Goal: Task Accomplishment & Management: Complete application form

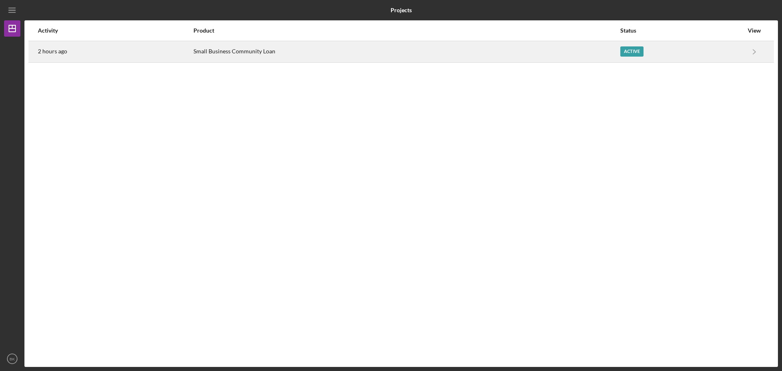
click at [731, 54] on div "Active" at bounding box center [681, 52] width 123 height 20
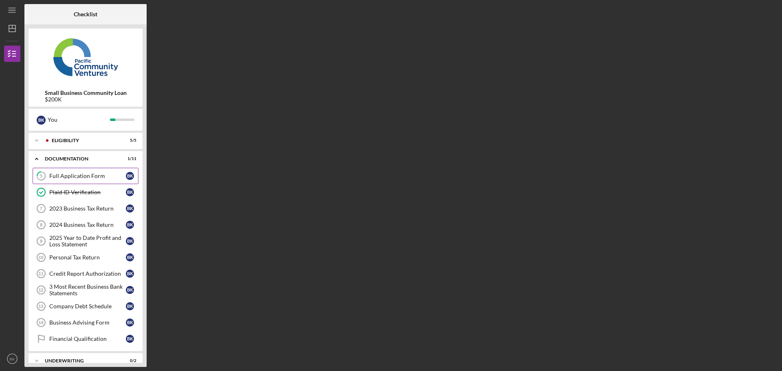
click at [77, 179] on div "Full Application Form" at bounding box center [87, 176] width 77 height 7
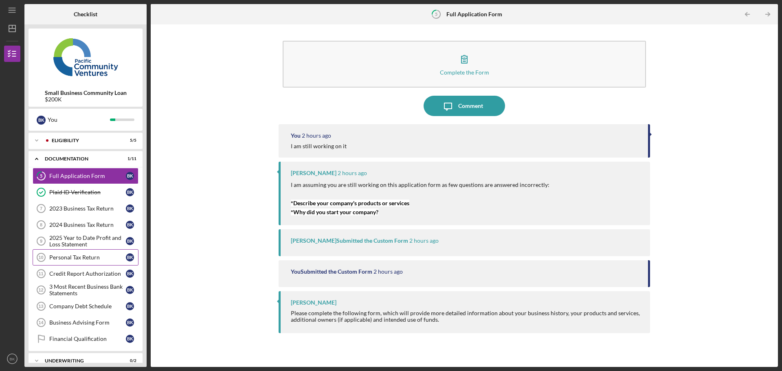
click at [77, 259] on div "Personal Tax Return" at bounding box center [87, 257] width 77 height 7
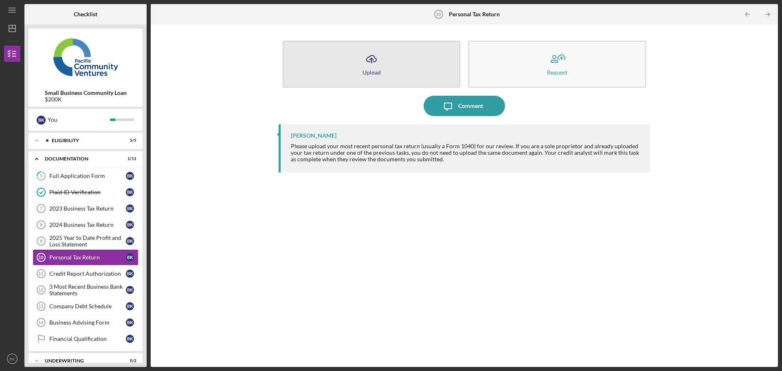
click at [401, 57] on button "Icon/Upload Upload" at bounding box center [372, 64] width 178 height 47
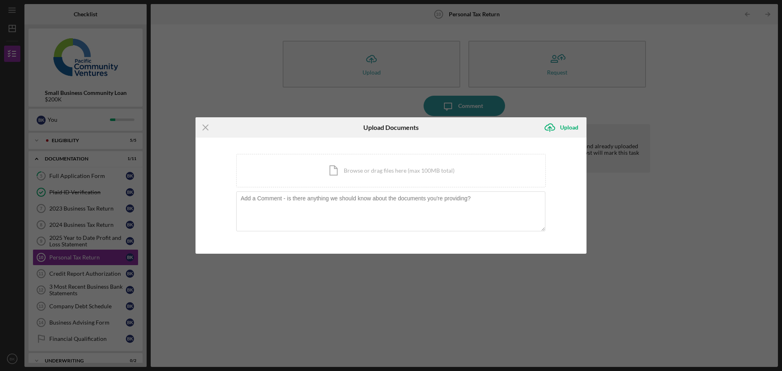
drag, startPoint x: 401, startPoint y: 57, endPoint x: 366, endPoint y: 63, distance: 35.5
click at [366, 63] on div "Icon/Menu Close Upload Documents Icon/Upload Upload You're uploading documents …" at bounding box center [391, 185] width 782 height 371
click at [372, 178] on div "Icon/Document Browse or drag files here (max 100MB total) Tap to choose files o…" at bounding box center [391, 170] width 310 height 33
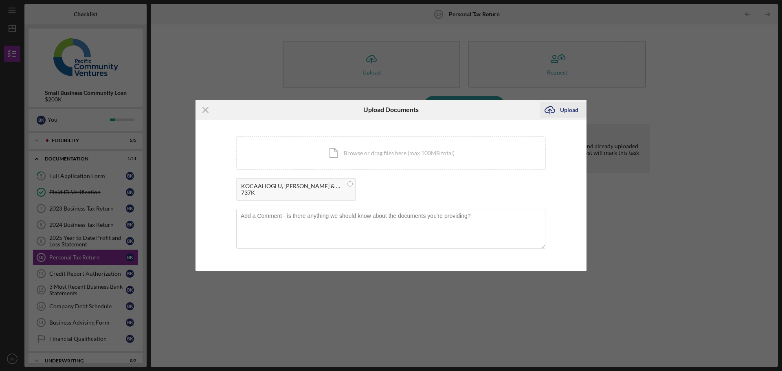
click at [569, 109] on div "Upload" at bounding box center [569, 110] width 18 height 16
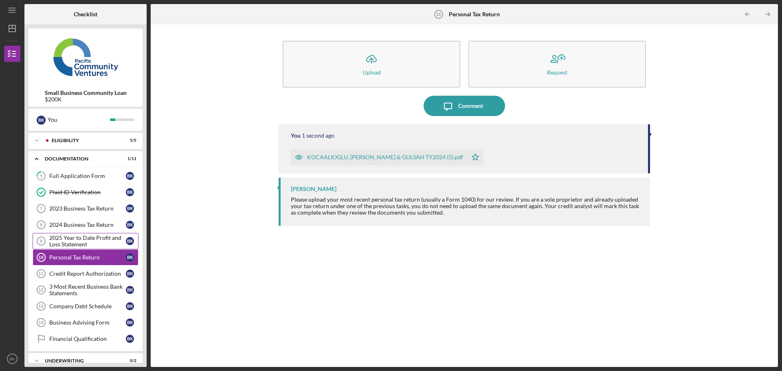
click at [62, 241] on div "2025 Year to Date Profit and Loss Statement" at bounding box center [87, 241] width 77 height 13
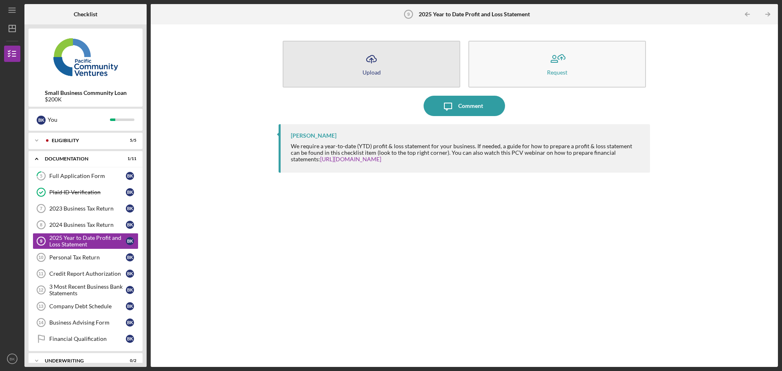
click at [345, 57] on button "Icon/Upload Upload" at bounding box center [372, 64] width 178 height 47
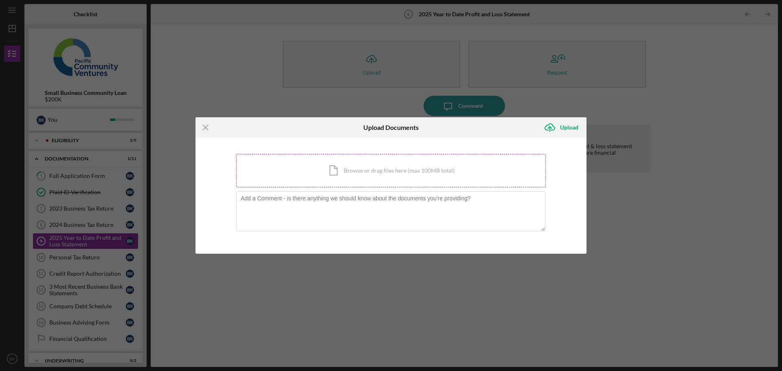
click at [347, 166] on div "Icon/Document Browse or drag files here (max 100MB total) Tap to choose files o…" at bounding box center [391, 170] width 310 height 33
click at [379, 168] on div "Icon/Document Browse or drag files here (max 100MB total) Tap to choose files o…" at bounding box center [391, 170] width 310 height 33
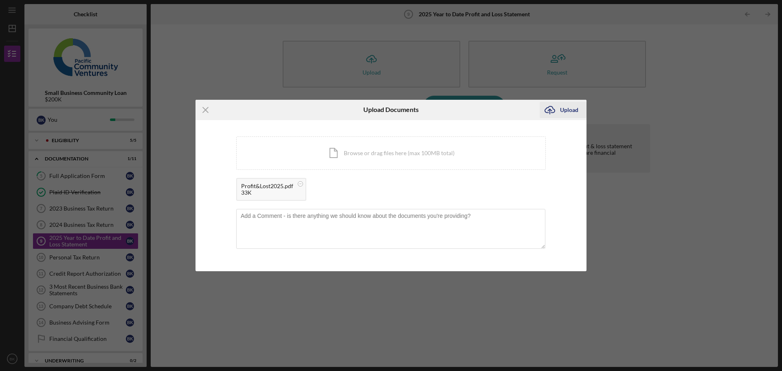
click at [565, 111] on div "Upload" at bounding box center [569, 110] width 18 height 16
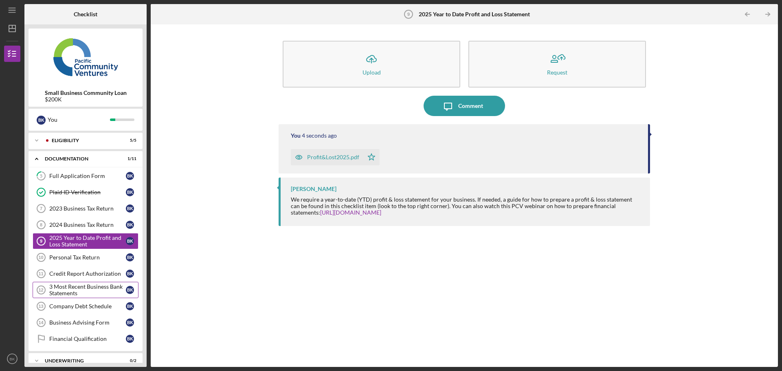
click at [88, 291] on div "3 Most Recent Business Bank Statements" at bounding box center [87, 290] width 77 height 13
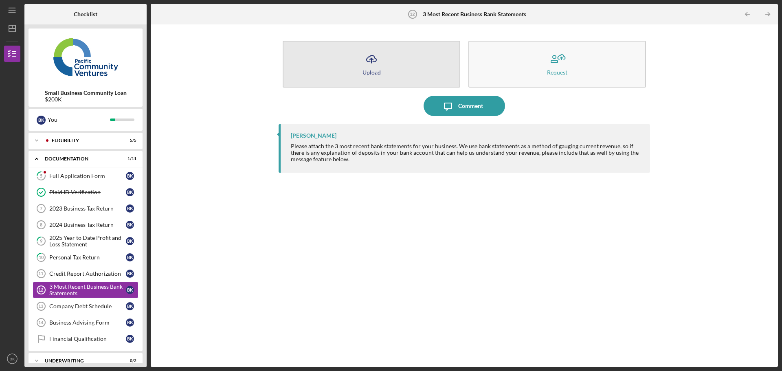
click at [401, 69] on button "Icon/Upload Upload" at bounding box center [372, 64] width 178 height 47
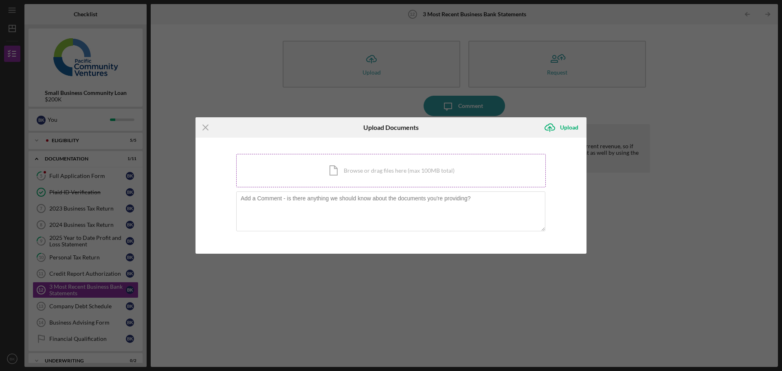
click at [383, 170] on div "Icon/Document Browse or drag files here (max 100MB total) Tap to choose files o…" at bounding box center [391, 170] width 310 height 33
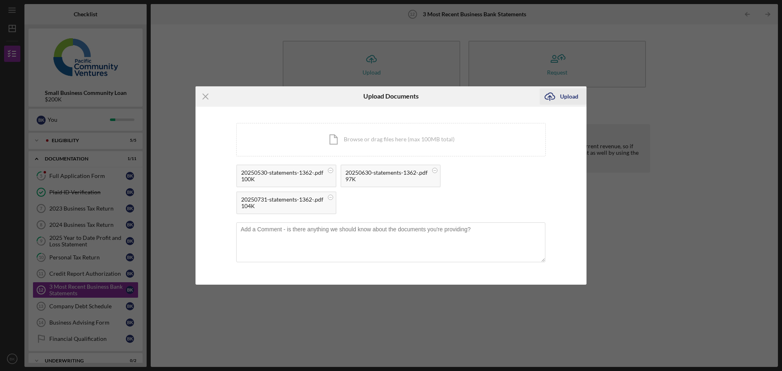
click at [560, 94] on button "Icon/Upload Upload" at bounding box center [563, 96] width 47 height 16
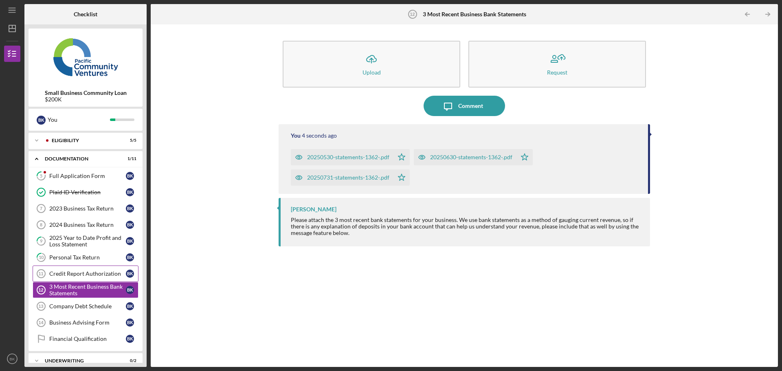
click at [83, 273] on div "Credit Report Authorization" at bounding box center [87, 273] width 77 height 7
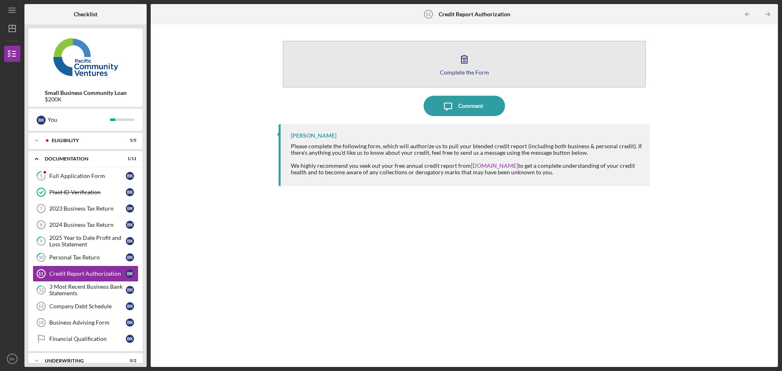
click at [458, 70] on div "Complete the Form" at bounding box center [464, 72] width 49 height 6
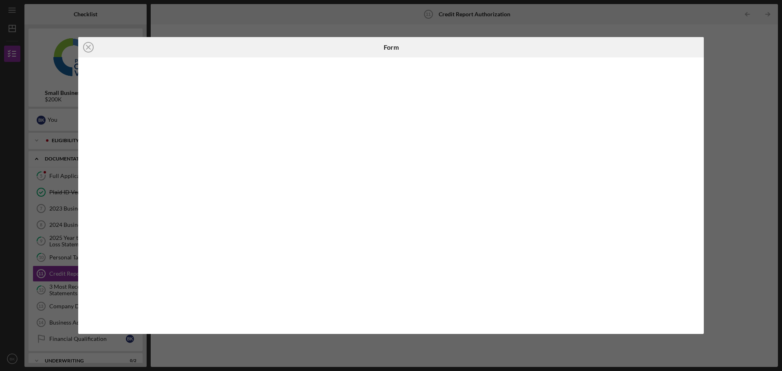
drag, startPoint x: 393, startPoint y: 316, endPoint x: 730, endPoint y: 75, distance: 414.6
click at [737, 72] on div "Icon/Close Form" at bounding box center [391, 185] width 782 height 371
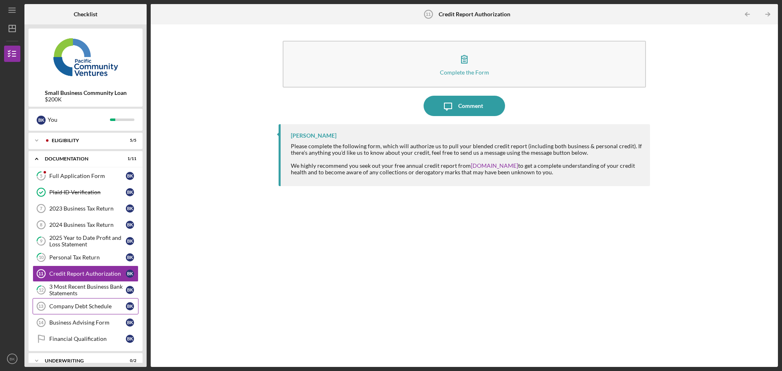
click at [85, 301] on link "Company Debt Schedule 13 Company Debt Schedule B K" at bounding box center [86, 306] width 106 height 16
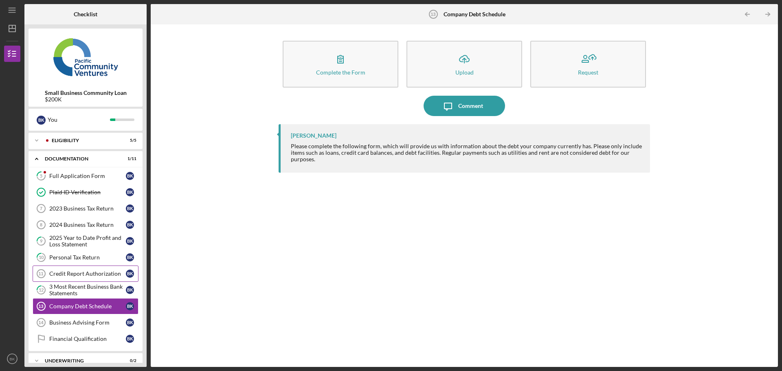
click at [75, 281] on link "Credit Report Authorization 11 Credit Report Authorization B K" at bounding box center [86, 274] width 106 height 16
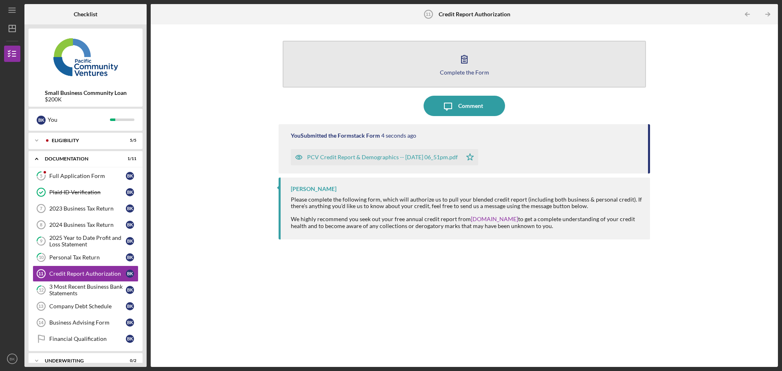
click at [467, 57] on icon "button" at bounding box center [465, 59] width 6 height 8
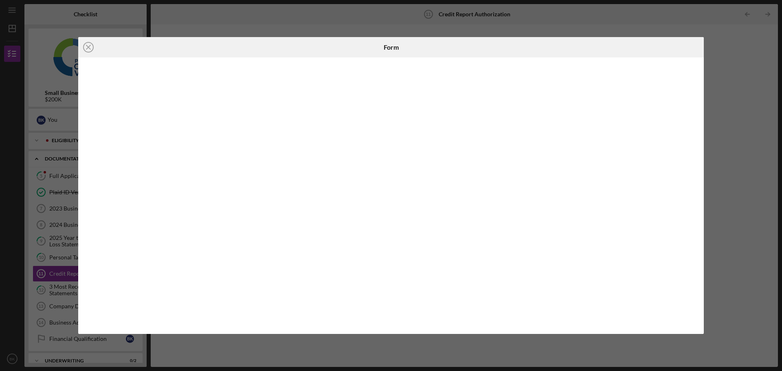
click at [722, 154] on div "Icon/Close Form" at bounding box center [391, 185] width 782 height 371
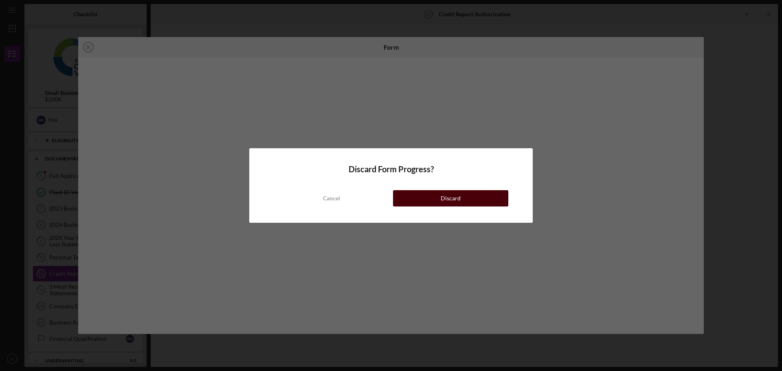
click at [430, 198] on button "Discard" at bounding box center [450, 198] width 115 height 16
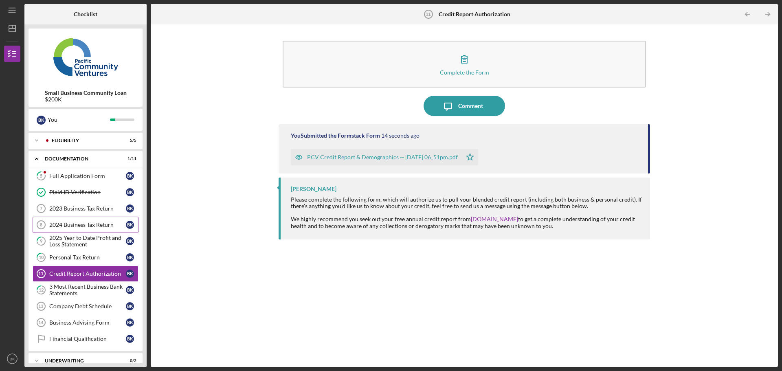
click at [70, 226] on div "2024 Business Tax Return" at bounding box center [87, 225] width 77 height 7
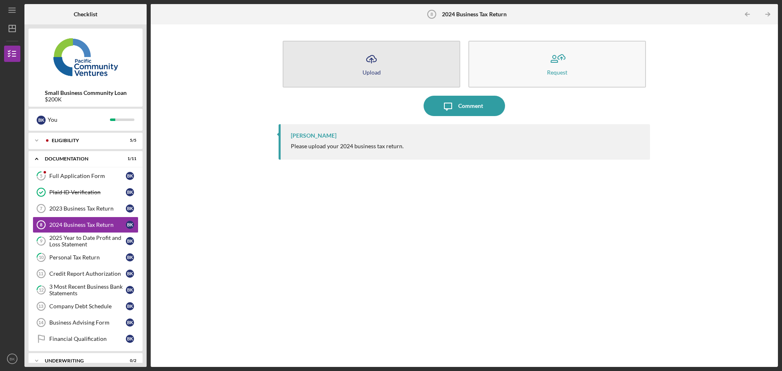
click at [380, 61] on icon "Icon/Upload" at bounding box center [371, 59] width 20 height 20
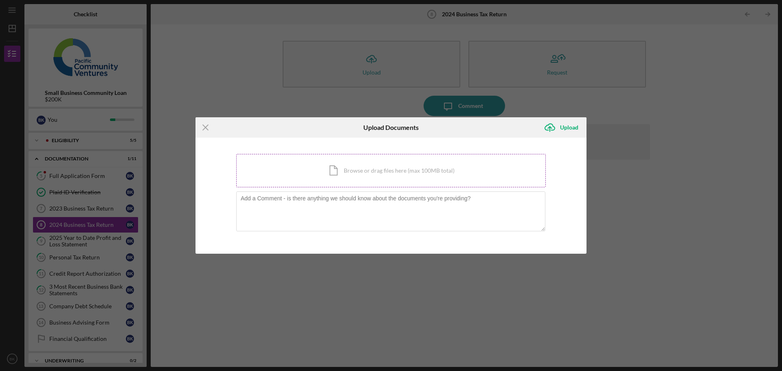
click at [359, 168] on div "Icon/Document Browse or drag files here (max 100MB total) Tap to choose files o…" at bounding box center [391, 170] width 310 height 33
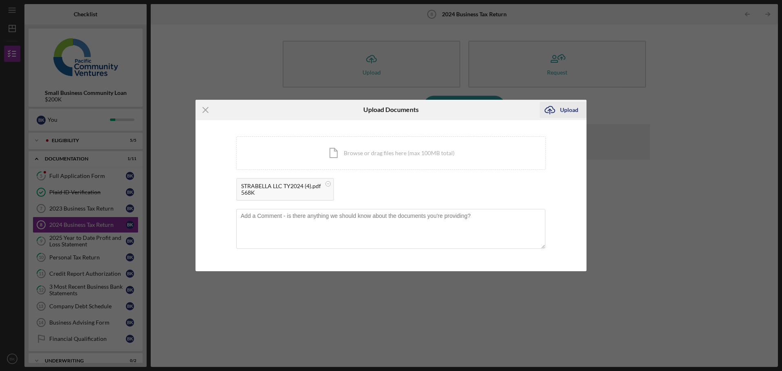
click at [573, 112] on div "Upload" at bounding box center [569, 110] width 18 height 16
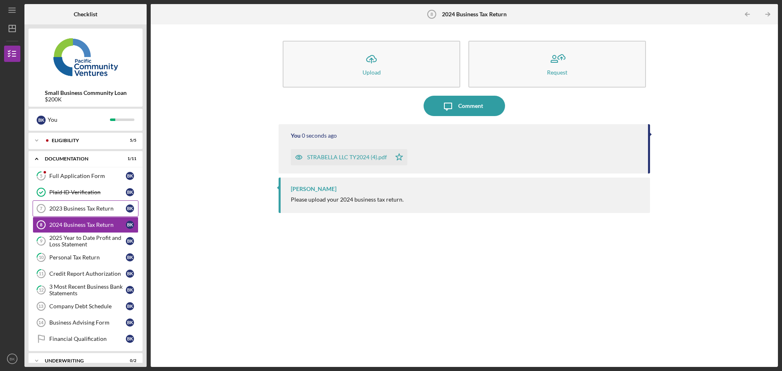
click at [93, 202] on link "2023 Business Tax Return 7 2023 Business Tax Return B K" at bounding box center [86, 208] width 106 height 16
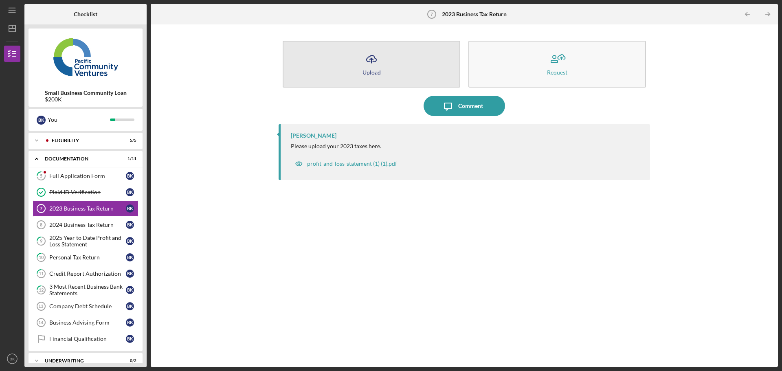
click at [357, 61] on button "Icon/Upload Upload" at bounding box center [372, 64] width 178 height 47
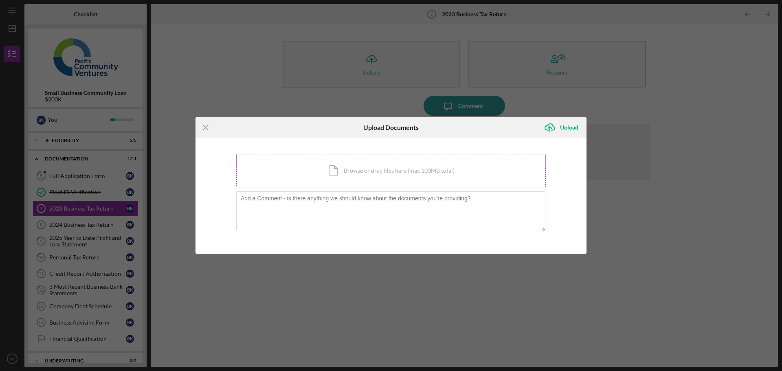
click at [383, 156] on div "Icon/Document Browse or drag files here (max 100MB total) Tap to choose files o…" at bounding box center [391, 170] width 310 height 33
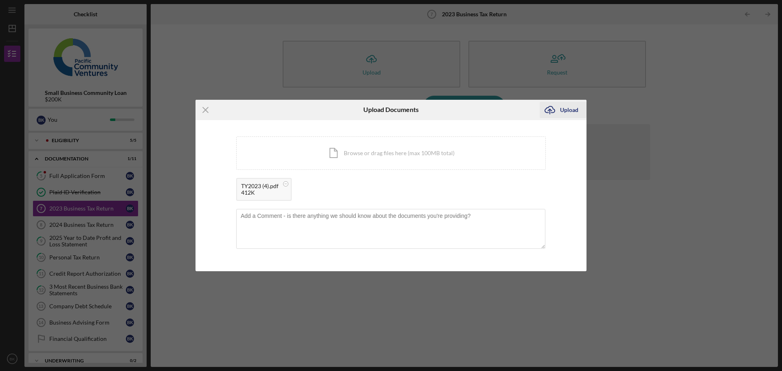
click at [567, 108] on div "Upload" at bounding box center [569, 110] width 18 height 16
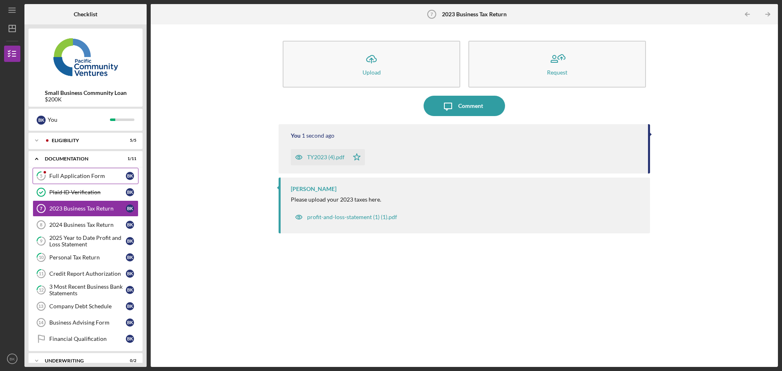
click at [69, 174] on div "Full Application Form" at bounding box center [87, 176] width 77 height 7
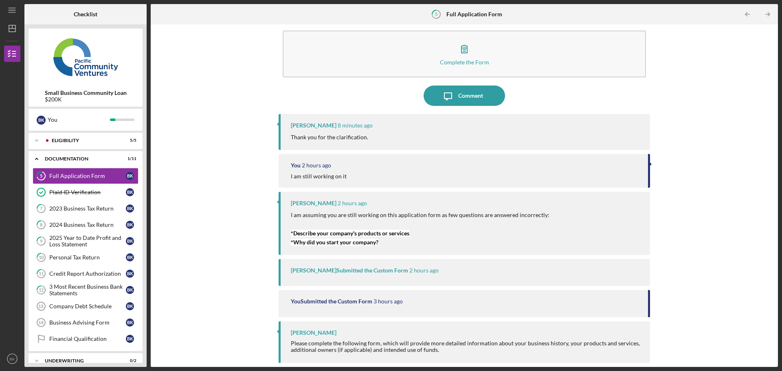
scroll to position [11, 0]
drag, startPoint x: 451, startPoint y: 349, endPoint x: 272, endPoint y: 343, distance: 178.9
click at [272, 343] on div "Complete the Form Form Icon/Message Comment [PERSON_NAME] 8 minutes ago Thank y…" at bounding box center [464, 196] width 619 height 334
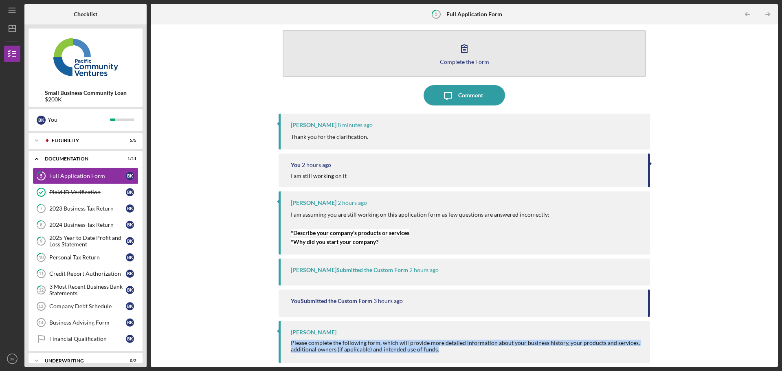
click at [463, 51] on icon "button" at bounding box center [464, 48] width 20 height 20
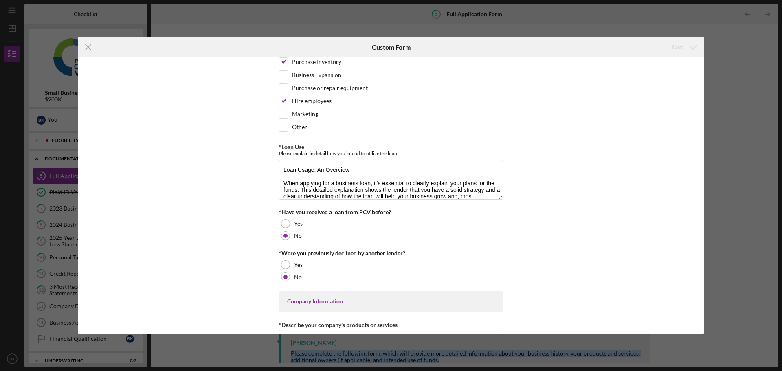
scroll to position [81, 0]
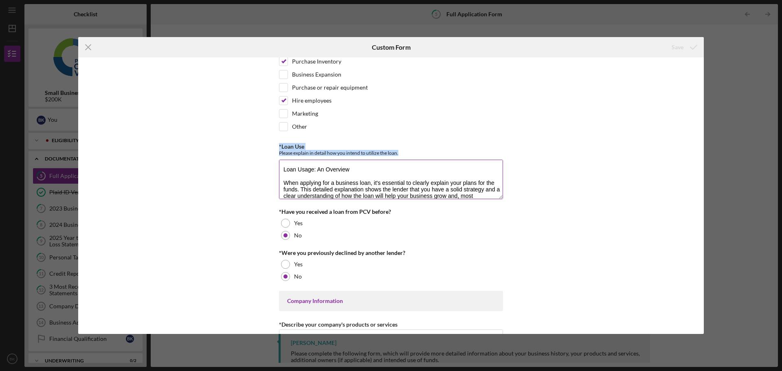
drag, startPoint x: 277, startPoint y: 147, endPoint x: 409, endPoint y: 150, distance: 131.6
click at [409, 150] on div "Loan Request *Requested Loan Amount $200,000 *Use of Proceeds Purchase Inventor…" at bounding box center [391, 195] width 626 height 277
copy div "*Loan Use Please explain in detail how you intend to utilize the loan."
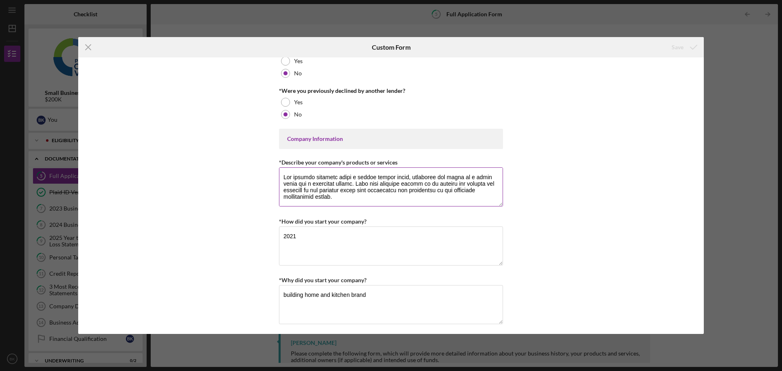
scroll to position [244, 0]
click at [341, 159] on label "*Describe your company's products or services" at bounding box center [338, 161] width 119 height 7
click at [341, 167] on textarea "*Describe your company's products or services" at bounding box center [391, 186] width 224 height 39
click at [341, 159] on label "*Describe your company's products or services" at bounding box center [338, 161] width 119 height 7
click at [341, 167] on textarea "*Describe your company's products or services" at bounding box center [391, 186] width 224 height 39
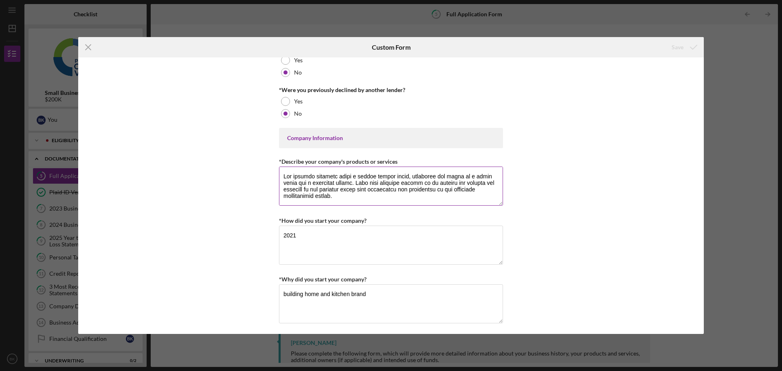
click at [341, 159] on label "*Describe your company's products or services" at bounding box center [338, 161] width 119 height 7
click at [341, 167] on textarea "*Describe your company's products or services" at bounding box center [391, 186] width 224 height 39
copy label
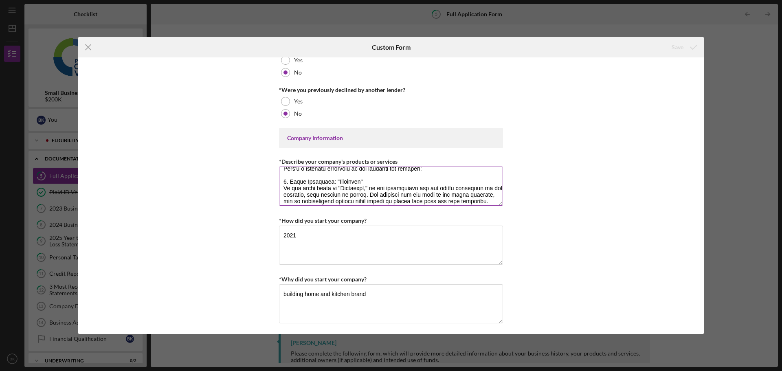
click at [350, 202] on textarea "*Describe your company's products or services" at bounding box center [391, 186] width 224 height 39
paste textarea "Strabella LLC designs and sells premium home & kitchen essentials—primarily sup…"
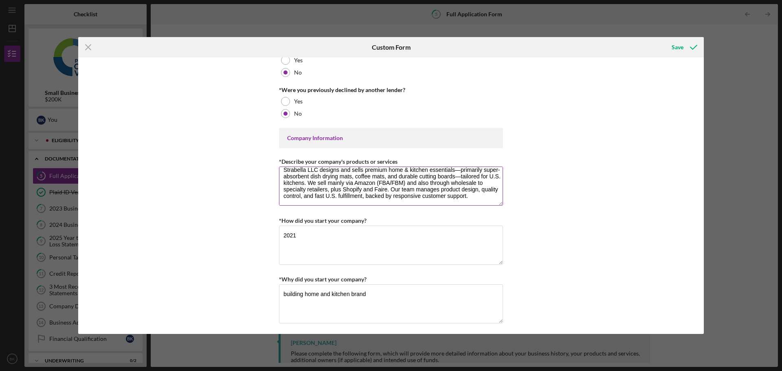
scroll to position [13, 0]
drag, startPoint x: 321, startPoint y: 183, endPoint x: 478, endPoint y: 194, distance: 158.0
click at [478, 194] on textarea "Strabella LLC designs and sells premium home & kitchen essentials—primarily sup…" at bounding box center [391, 186] width 224 height 39
click at [422, 204] on textarea "Strabella LLC designs and sells premium home & kitchen essentials—primarily sup…" at bounding box center [391, 186] width 224 height 39
type textarea "Strabella LLC designs and sells premium home & kitchen essentials—primarily sup…"
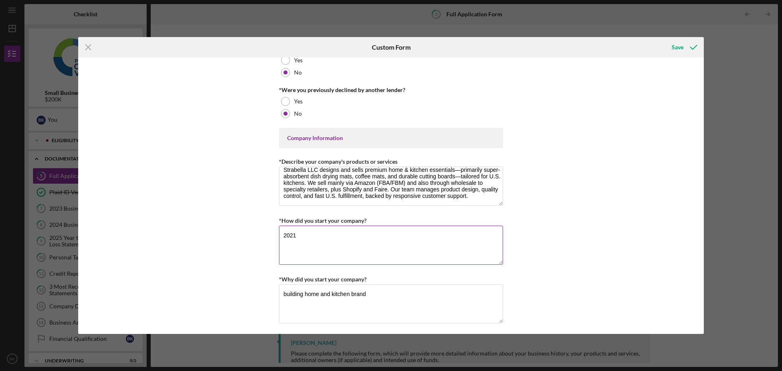
click at [327, 244] on textarea "2021" at bounding box center [391, 245] width 224 height 39
click at [304, 279] on label "*Why did you start your company?" at bounding box center [323, 279] width 88 height 7
click at [304, 284] on textarea "building home and kitchen brand" at bounding box center [391, 303] width 224 height 39
click at [304, 279] on label "*Why did you start your company?" at bounding box center [323, 279] width 88 height 7
click at [304, 284] on textarea "building home and kitchen brand" at bounding box center [391, 303] width 224 height 39
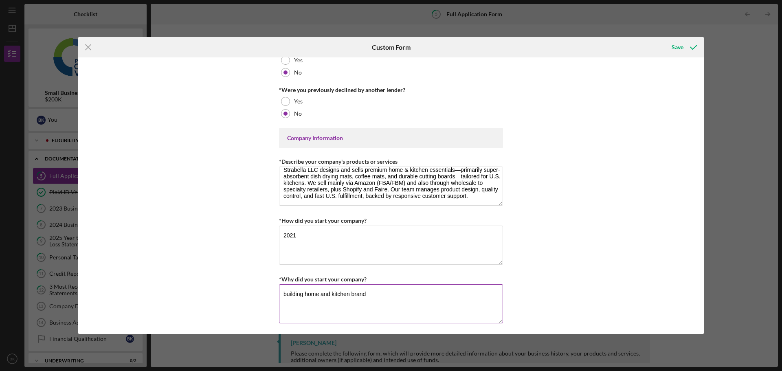
click at [304, 279] on label "*Why did you start your company?" at bounding box center [323, 279] width 88 height 7
click at [304, 284] on textarea "building home and kitchen brand" at bounding box center [391, 303] width 224 height 39
copy label
click at [365, 284] on textarea "building home and kitchen brand" at bounding box center [391, 303] width 224 height 39
paste textarea "We started Strabella after seeing a clear gap in U.S. kitchens for better-desig…"
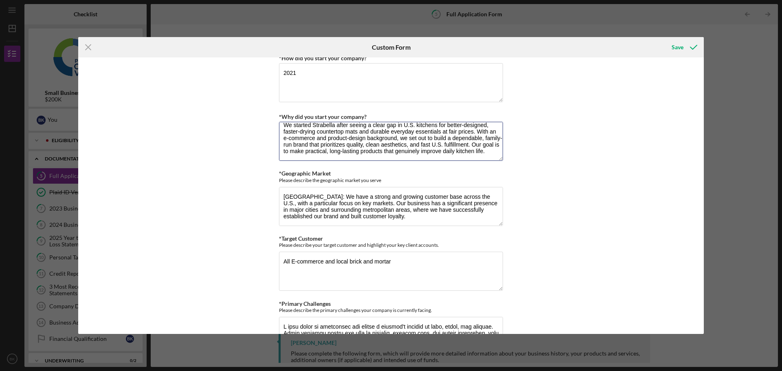
scroll to position [407, 0]
type textarea "We started Strabella after seeing a clear gap in U.S. kitchens for better-desig…"
drag, startPoint x: 281, startPoint y: 171, endPoint x: 398, endPoint y: 178, distance: 117.5
click at [398, 178] on div "*Geographic Market Please describe the geographic market you serve" at bounding box center [391, 176] width 224 height 13
copy div "Geographic Market Please describe the geographic market you serve"
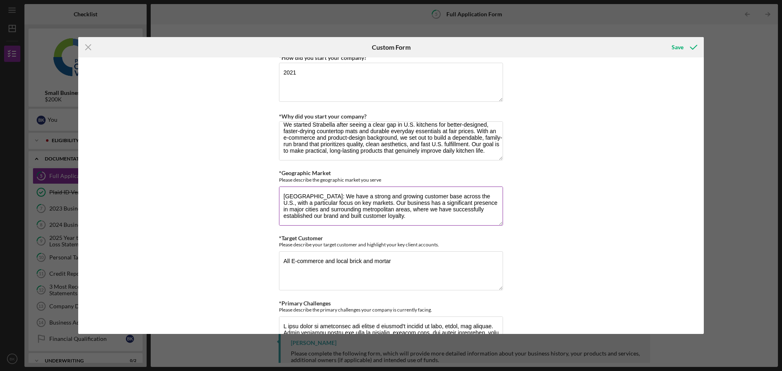
click at [334, 207] on textarea "[GEOGRAPHIC_DATA]: We have a strong and growing customer base across the U.S., …" at bounding box center [391, 206] width 224 height 39
paste textarea "(nationwide). We sell primarily on Amazon (FBA/FBM), plus wholesale to specialt…"
type textarea "[GEOGRAPHIC_DATA] (nationwide). We sell primarily on Amazon (FBA/FBM), plus who…"
drag, startPoint x: 274, startPoint y: 239, endPoint x: 469, endPoint y: 248, distance: 195.4
click at [469, 248] on div "Loan Request *Requested Loan Amount $200,000 *Use of Proceeds Purchase Inventor…" at bounding box center [391, 195] width 626 height 277
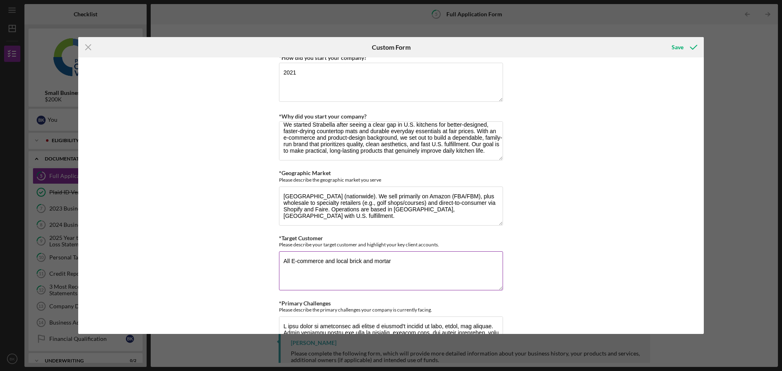
copy label
click at [350, 284] on textarea "All E-commerce and local brick and mortar" at bounding box center [391, 270] width 224 height 39
paste textarea "Our core customers are U.S. households seeking practical, minimalist kitchen so…"
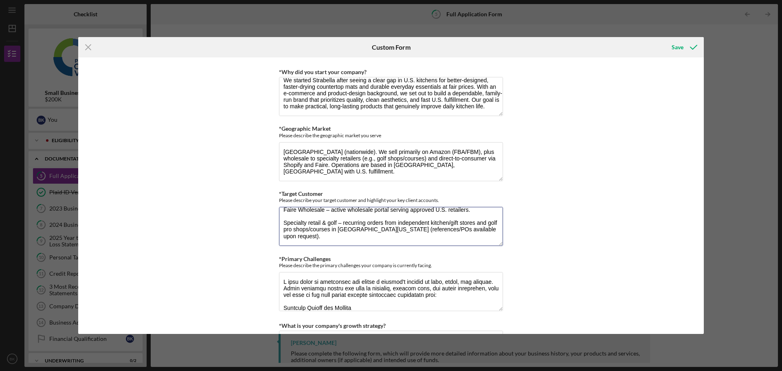
scroll to position [530, 0]
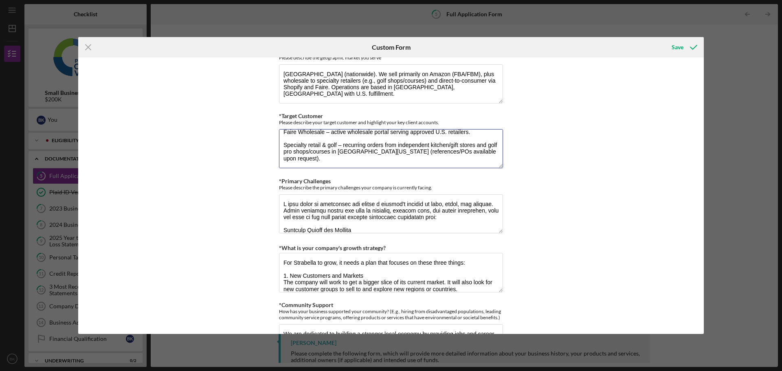
type textarea "Our core customers are U.S. households seeking practical, minimalist kitchen so…"
drag, startPoint x: 273, startPoint y: 182, endPoint x: 458, endPoint y: 189, distance: 185.0
click at [458, 189] on div "Loan Request *Requested Loan Amount $200,000 *Use of Proceeds Purchase Inventor…" at bounding box center [391, 195] width 626 height 277
copy div "*Primary Challenges Please describe the primary challenges your company is curr…"
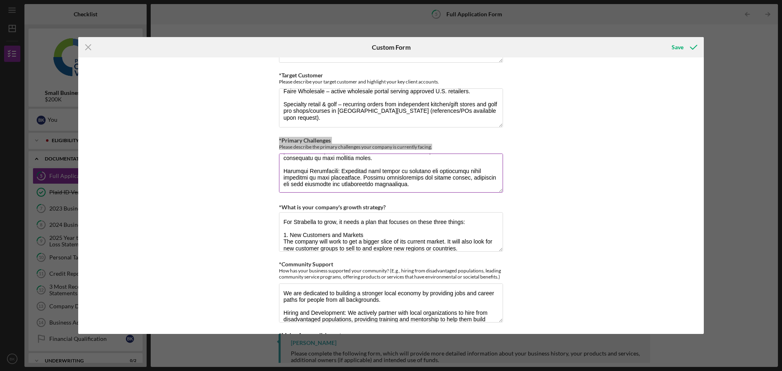
scroll to position [210, 0]
click at [287, 165] on textarea "*Primary Challenges" at bounding box center [391, 173] width 224 height 39
paste textarea "Primary Challenges (Strabella LLC) Working-capital gap: 60–90 day cash conversi…"
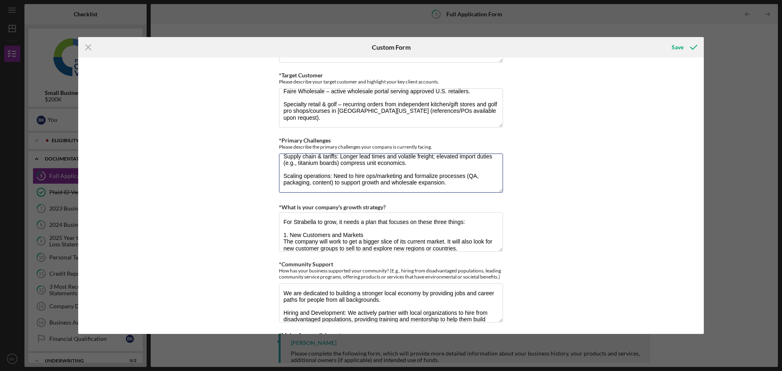
scroll to position [79, 0]
type textarea "Primary Challenges (Strabella LLC) Working-capital gap: 60–90 day cash conversi…"
drag, startPoint x: 279, startPoint y: 207, endPoint x: 430, endPoint y: 206, distance: 150.7
click at [430, 206] on div "*What is your company's growth strategy?" at bounding box center [391, 207] width 224 height 10
copy label "What is your company's growth strategy?"
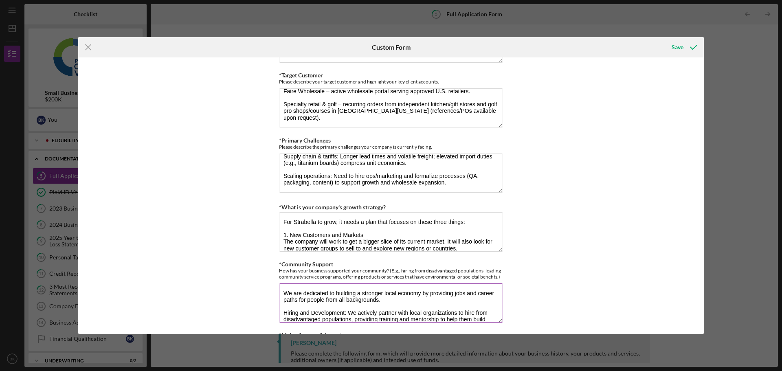
click at [339, 309] on textarea "We are dedicated to building a stronger local economy by providing jobs and car…" at bounding box center [391, 303] width 224 height 39
click at [343, 221] on textarea "For Strabella to grow, it needs a plan that focuses on these three things: 1. N…" at bounding box center [391, 231] width 224 height 39
paste textarea "Lo’ip dolorsi ametcon a elitsed, doeiu-tempori utla etdo magnaali enimadm venia…"
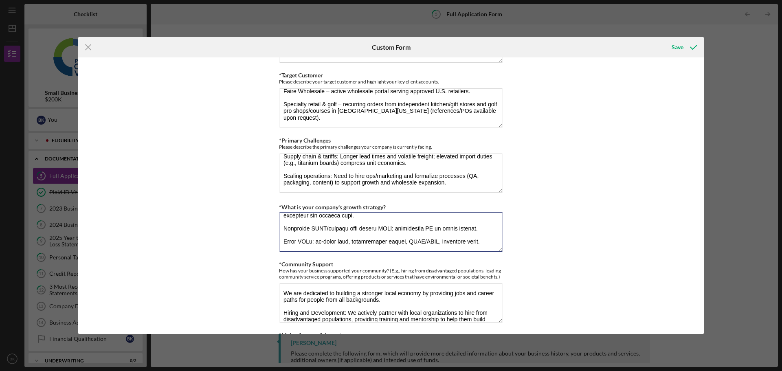
scroll to position [652, 0]
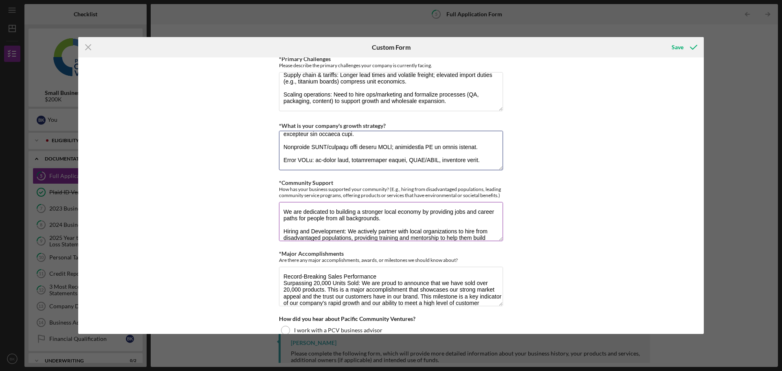
type textarea "Lo’ip dolorsi ametcon a elitsed, doeiu-tempori utla etdo magnaali enimadm venia…"
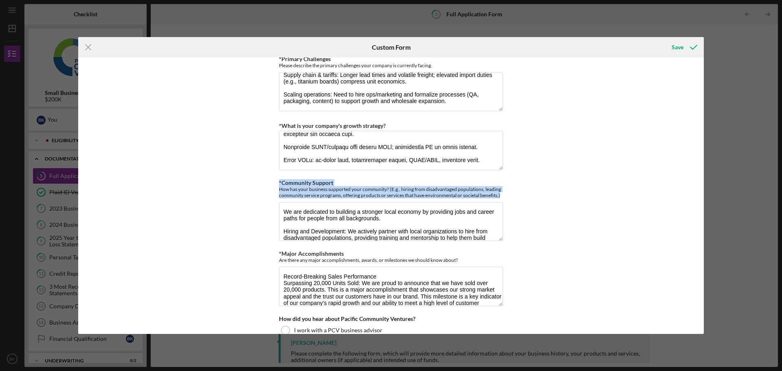
drag, startPoint x: 278, startPoint y: 182, endPoint x: 515, endPoint y: 197, distance: 237.1
click at [515, 197] on div "Loan Request *Requested Loan Amount $200,000 *Use of Proceeds Purchase Inventor…" at bounding box center [391, 195] width 626 height 277
copy div "*Community Support How has your business supported your community? (E.g., hirin…"
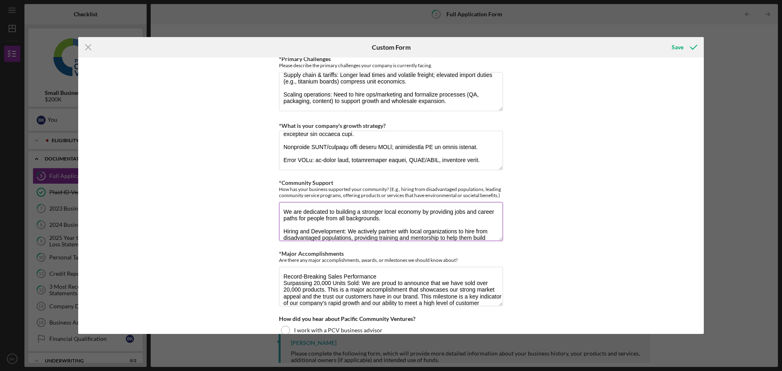
click at [335, 218] on textarea "We are dedicated to building a stronger local economy by providing jobs and car…" at bounding box center [391, 221] width 224 height 39
paste textarea "hire locally in [GEOGRAPHIC_DATA] and provide flexible, entry-level roles for s…"
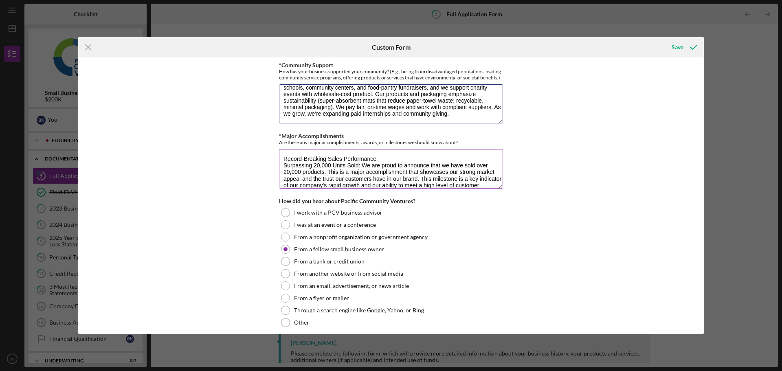
scroll to position [774, 0]
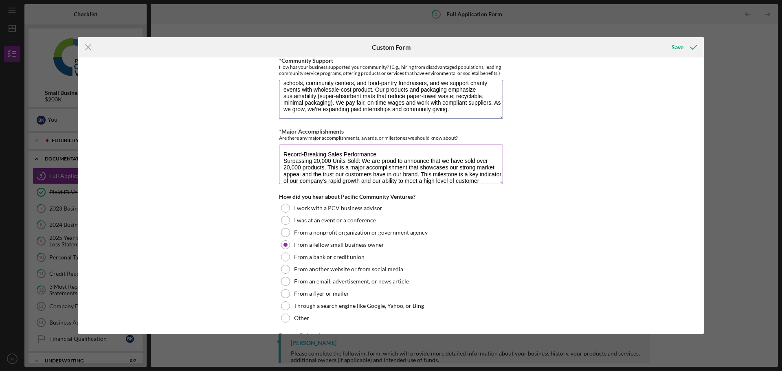
type textarea "We hire locally in [GEOGRAPHIC_DATA] and provide flexible, entry-level roles fo…"
drag, startPoint x: 278, startPoint y: 130, endPoint x: 497, endPoint y: 138, distance: 218.9
click at [497, 138] on div "*Major Accomplishments Are there any major accomplishments, awards, or mileston…" at bounding box center [391, 134] width 224 height 13
click at [281, 155] on textarea "Record-Breaking Sales Performance Surpassing 20,000 Units Sold: We are proud to…" at bounding box center [391, 164] width 224 height 39
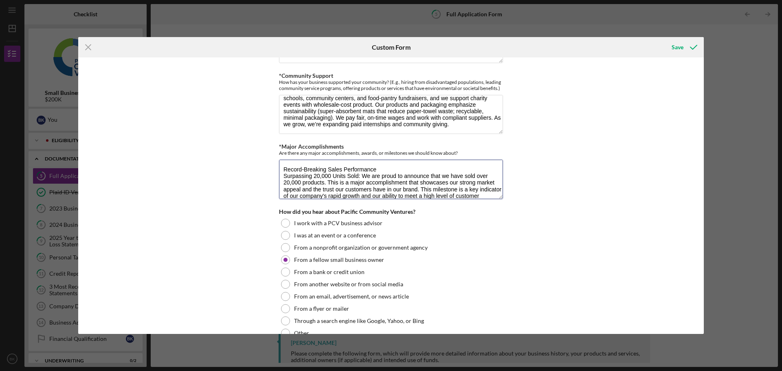
scroll to position [744, 0]
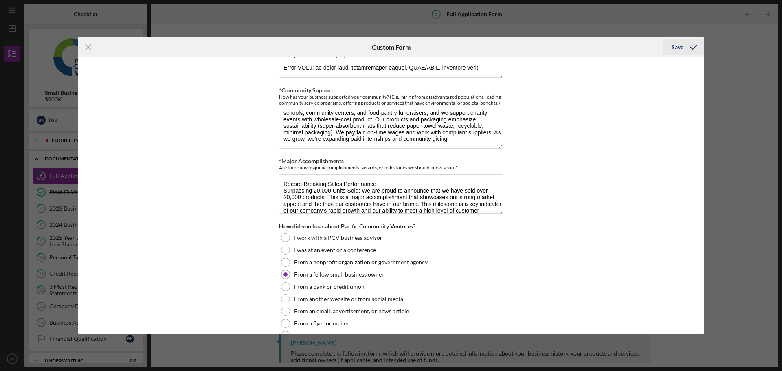
click at [669, 45] on button "Save" at bounding box center [684, 47] width 40 height 16
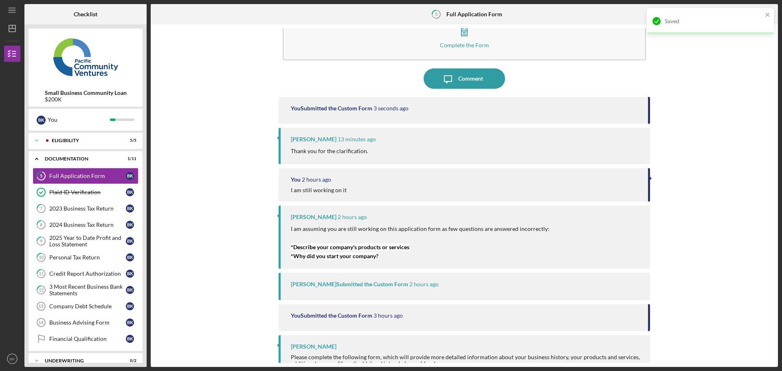
scroll to position [42, 0]
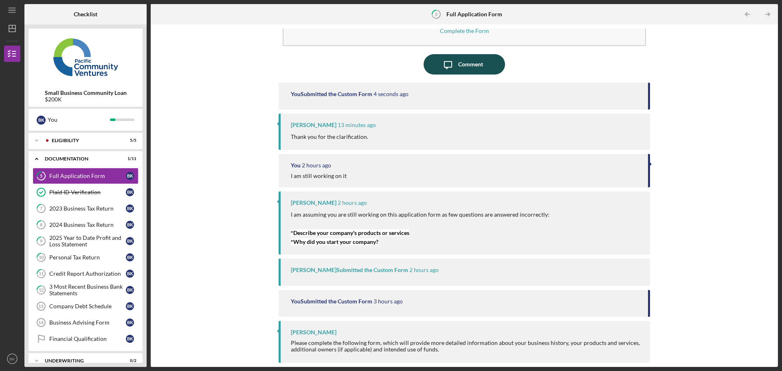
click at [462, 63] on div "Comment" at bounding box center [470, 64] width 25 height 20
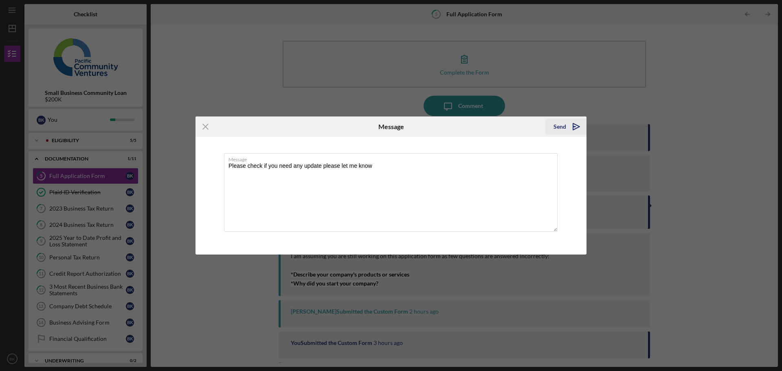
type textarea "Please check if you need any update please let me know"
click at [578, 124] on icon "Icon/icon-invite-send" at bounding box center [576, 127] width 20 height 20
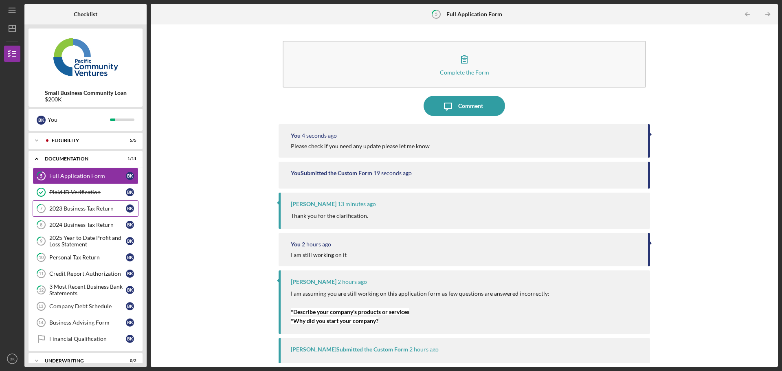
click at [87, 207] on div "2023 Business Tax Return" at bounding box center [87, 208] width 77 height 7
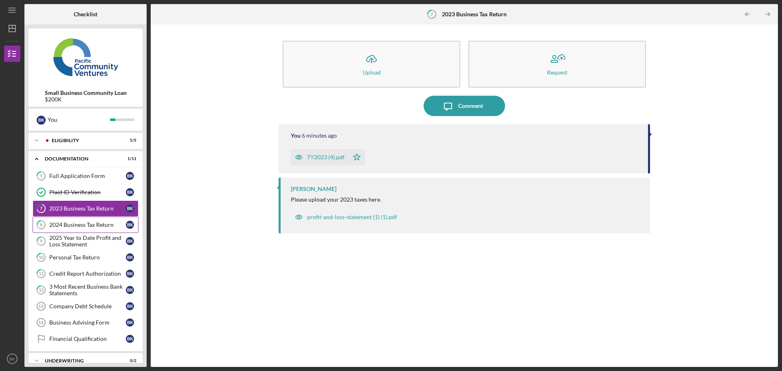
click at [81, 230] on link "8 2024 Business Tax Return B K" at bounding box center [86, 225] width 106 height 16
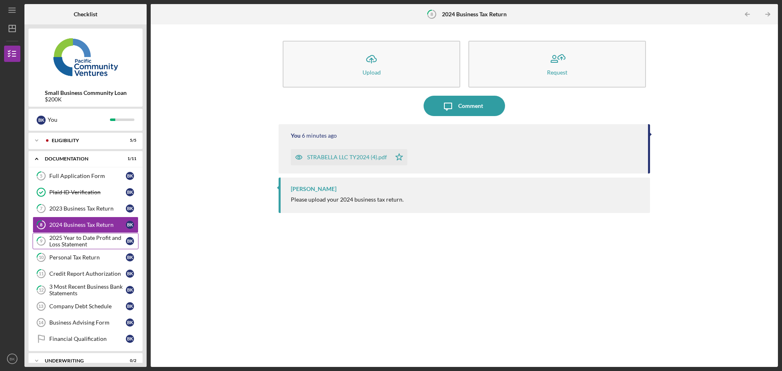
click at [81, 242] on div "2025 Year to Date Profit and Loss Statement" at bounding box center [87, 241] width 77 height 13
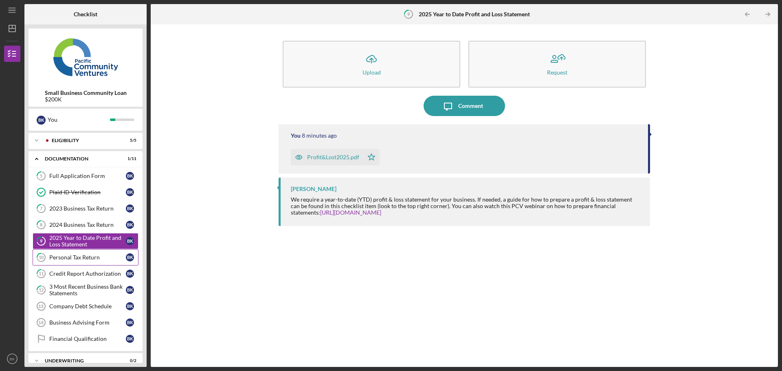
click at [86, 259] on div "Personal Tax Return" at bounding box center [87, 257] width 77 height 7
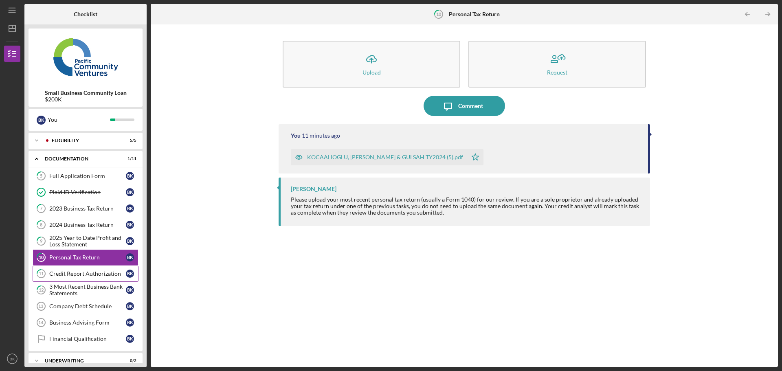
click at [78, 278] on link "11 Credit Report Authorization B K" at bounding box center [86, 274] width 106 height 16
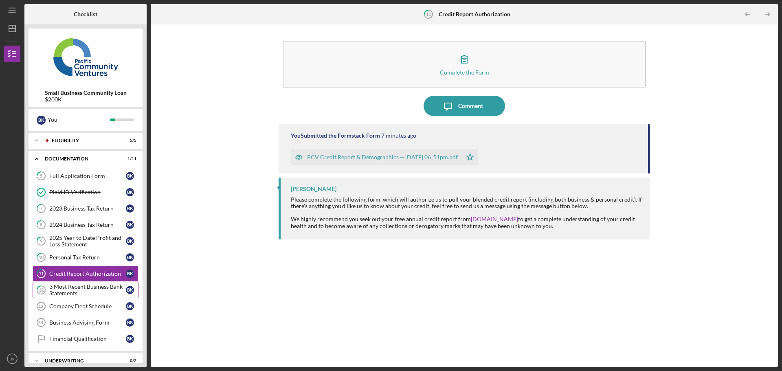
click at [83, 291] on div "3 Most Recent Business Bank Statements" at bounding box center [87, 290] width 77 height 13
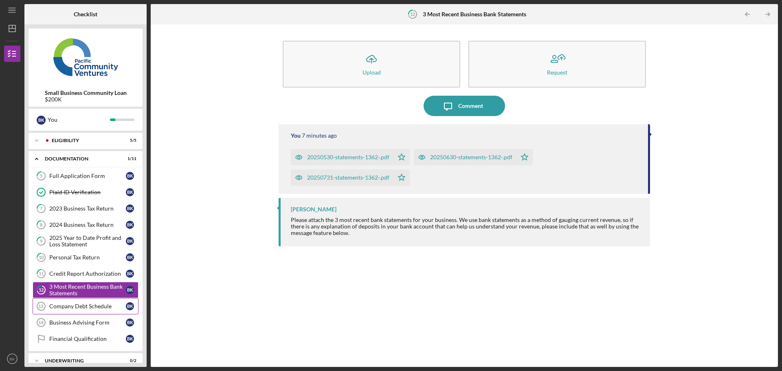
click at [87, 311] on link "Company Debt Schedule 13 Company Debt Schedule B K" at bounding box center [86, 306] width 106 height 16
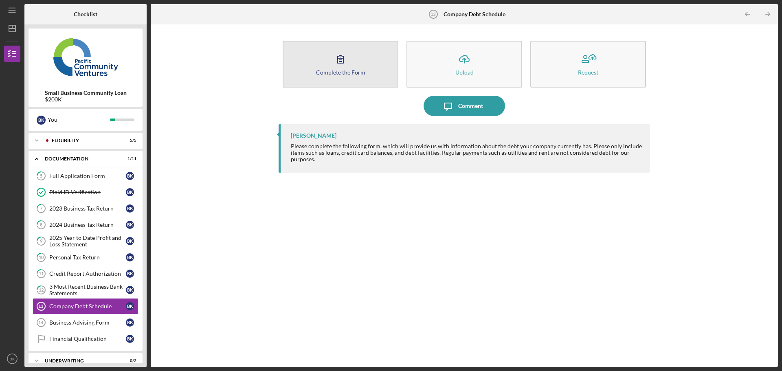
click at [353, 70] on div "Complete the Form" at bounding box center [340, 72] width 49 height 6
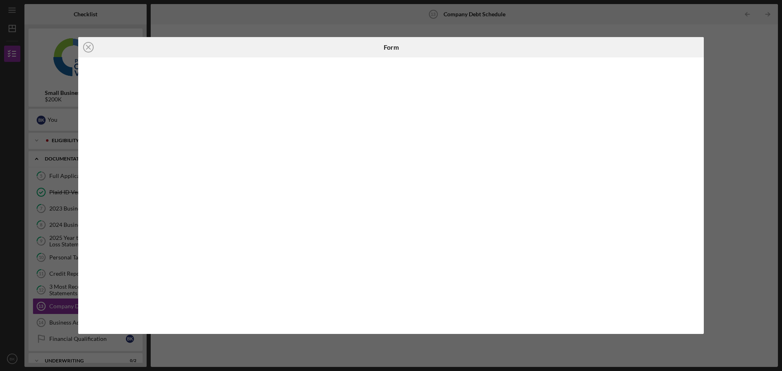
click at [725, 38] on div "Icon/Close Form" at bounding box center [391, 185] width 782 height 371
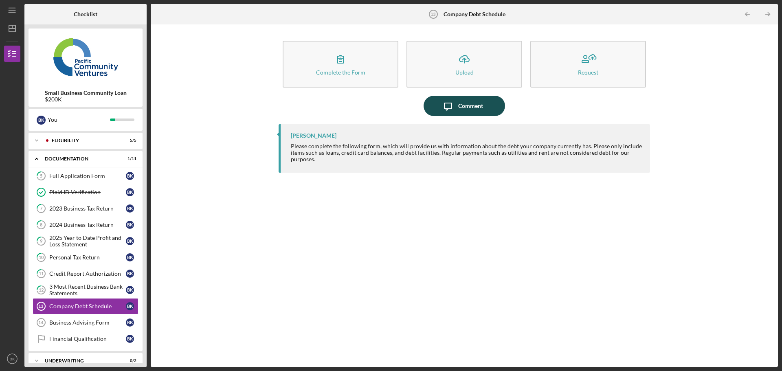
click at [471, 102] on div "Comment" at bounding box center [470, 106] width 25 height 20
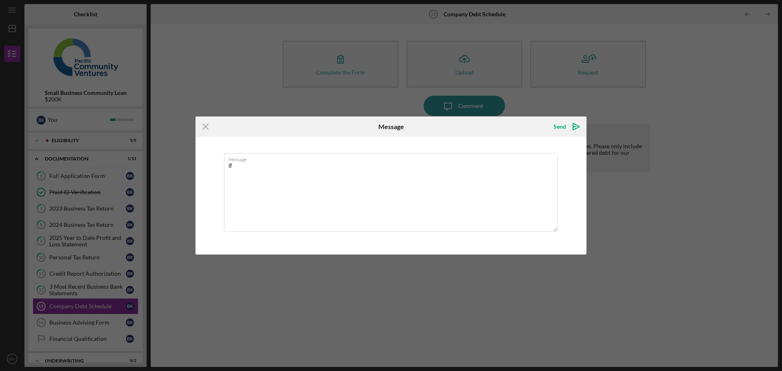
type textarea "I"
type textarea "Our interest rate is high if we get lower interest rate we will close almost al…"
click at [564, 123] on div "Send" at bounding box center [560, 127] width 13 height 16
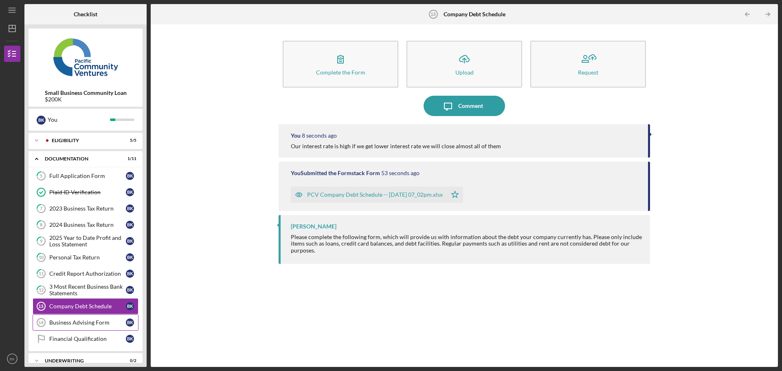
click at [94, 322] on div "Business Advising Form" at bounding box center [87, 322] width 77 height 7
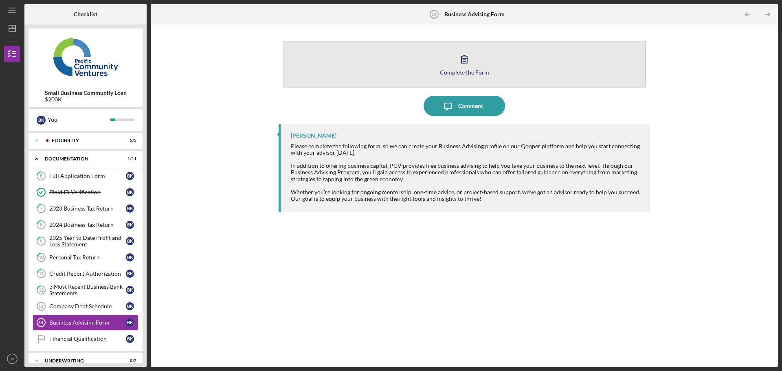
click at [464, 70] on div "Complete the Form" at bounding box center [464, 72] width 49 height 6
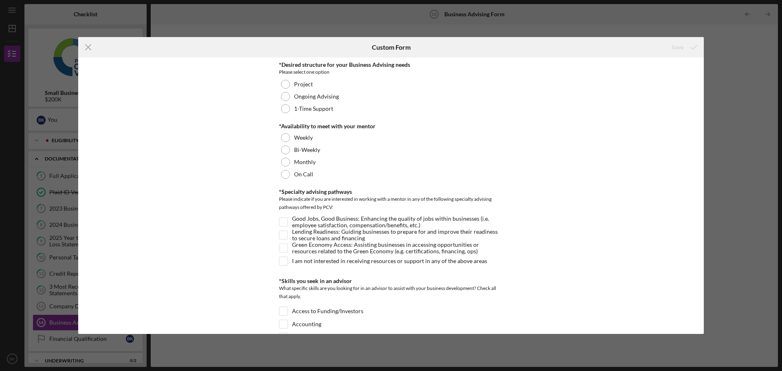
click at [279, 64] on div "*Desired structure for your Business Advising needs" at bounding box center [391, 65] width 224 height 7
click at [301, 100] on div "Ongoing Advising" at bounding box center [391, 96] width 224 height 12
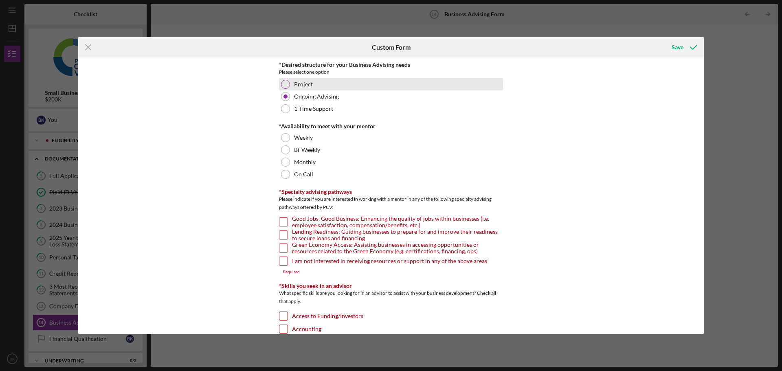
click at [294, 87] on label "Project" at bounding box center [303, 84] width 19 height 7
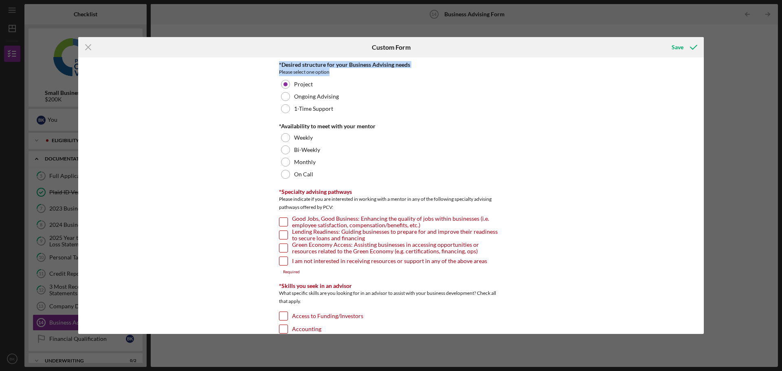
drag, startPoint x: 294, startPoint y: 66, endPoint x: 444, endPoint y: 73, distance: 149.7
click at [444, 73] on div "*Desired structure for your Business Advising needs Please select one option Pr…" at bounding box center [391, 195] width 626 height 277
click at [438, 75] on div at bounding box center [438, 75] width 0 height 0
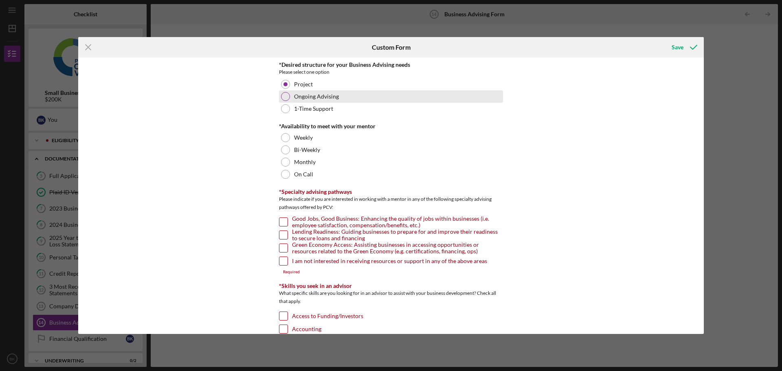
click at [285, 96] on div at bounding box center [285, 96] width 9 height 9
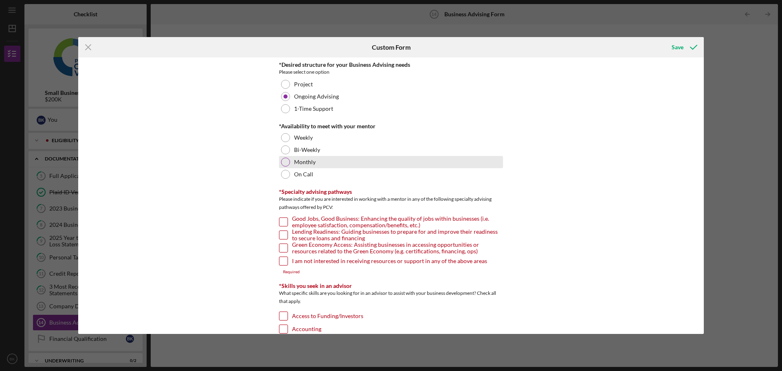
click at [285, 164] on div at bounding box center [285, 162] width 9 height 9
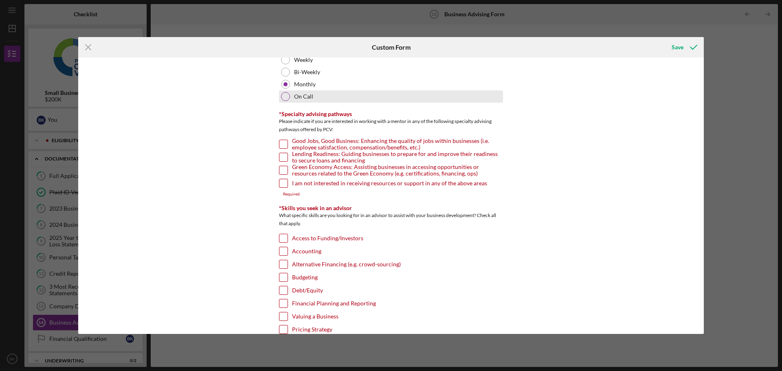
scroll to position [81, 0]
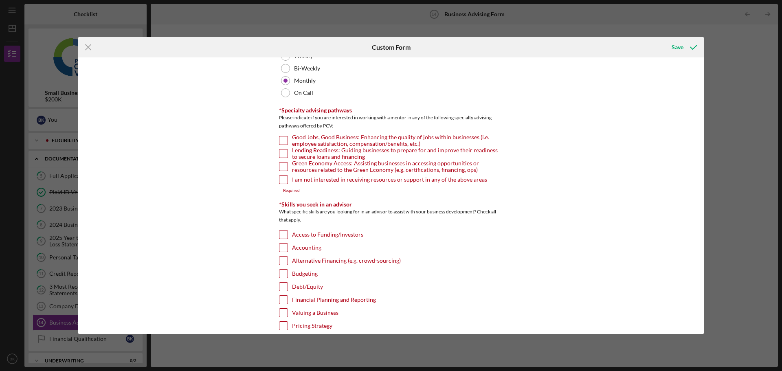
click at [328, 181] on label "I am not interested in receiving resources or support in any of the above areas" at bounding box center [389, 180] width 195 height 8
click at [288, 181] on input "I am not interested in receiving resources or support in any of the above areas" at bounding box center [283, 180] width 8 height 8
checkbox input "true"
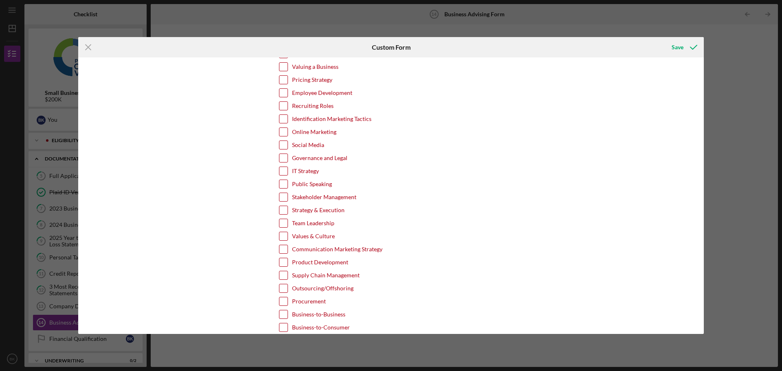
scroll to position [326, 0]
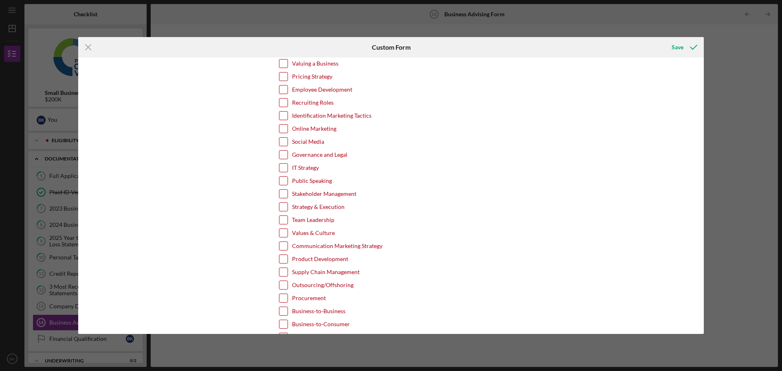
click at [282, 144] on input "Social Media" at bounding box center [283, 142] width 8 height 8
checkbox input "true"
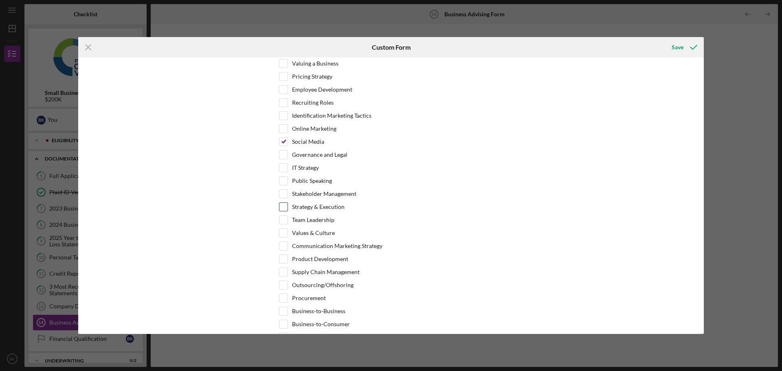
scroll to position [367, 0]
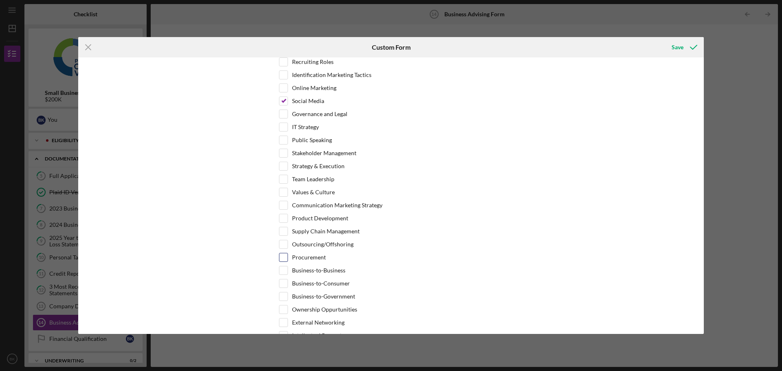
drag, startPoint x: 440, startPoint y: 212, endPoint x: 432, endPoint y: 257, distance: 46.3
click at [432, 257] on div "Procurement" at bounding box center [391, 259] width 224 height 13
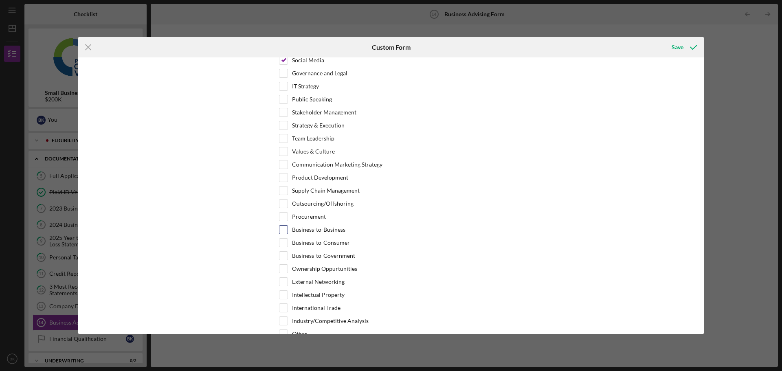
click at [281, 226] on input "Business-to-Business" at bounding box center [283, 230] width 8 height 8
checkbox input "true"
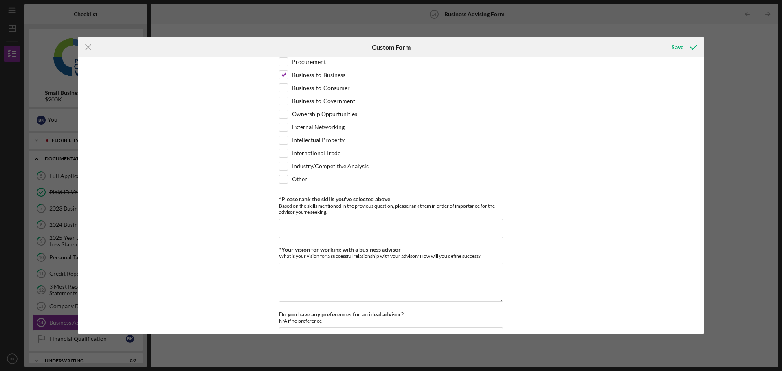
scroll to position [570, 0]
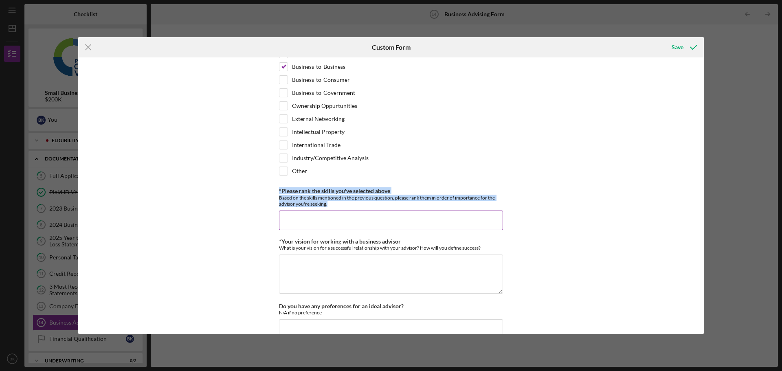
drag, startPoint x: 309, startPoint y: 193, endPoint x: 349, endPoint y: 204, distance: 41.4
click at [349, 204] on div "*Desired structure for your Business Advising needs Please select one option Pr…" at bounding box center [391, 195] width 626 height 277
copy div "*Please rank the skills you've selected above Based on the skills mentioned in …"
click at [316, 216] on input "*Please rank the skills you've selected above" at bounding box center [391, 221] width 224 height 20
paste input "E-commerce Growth (Amazon SEO/PPC, CRO) Cash Flow & Financing Strategy (loans, …"
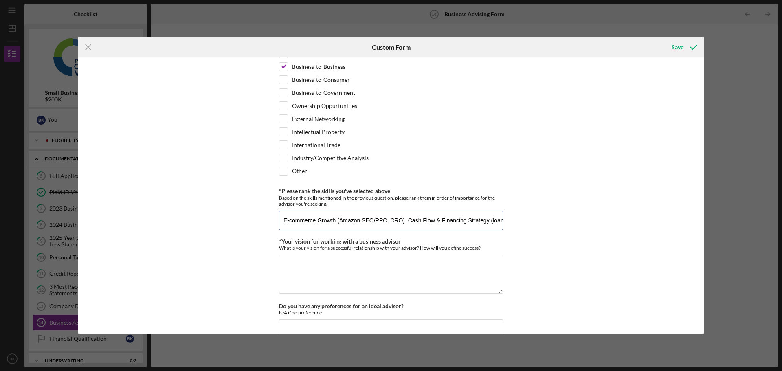
scroll to position [0, 1211]
type input "E-commerce Growth (Amazon SEO/PPC, CRO) Cash Flow & Financing Strategy (loans, …"
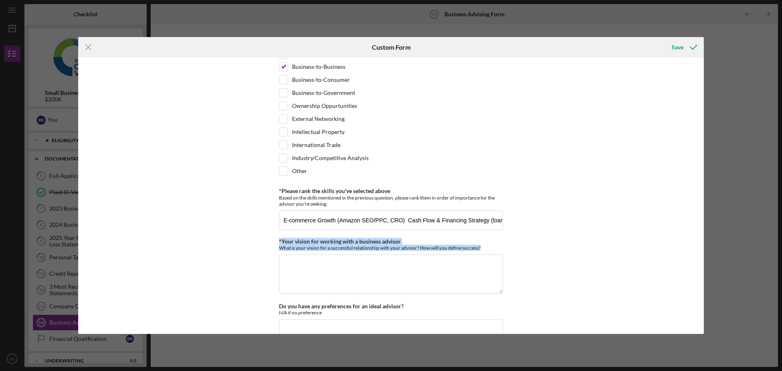
copy div "*Your vision for working with a business advisor What is your vision for a succ…"
drag, startPoint x: 275, startPoint y: 239, endPoint x: 514, endPoint y: 254, distance: 240.0
click at [514, 254] on div "*Desired structure for your Business Advising needs Please select one option Pr…" at bounding box center [391, 195] width 626 height 277
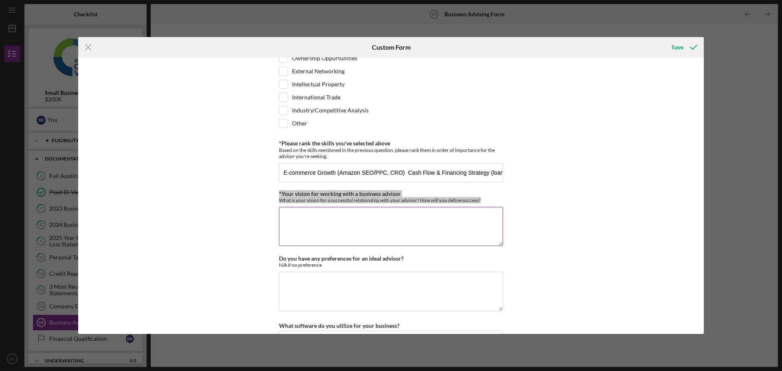
scroll to position [690, 0]
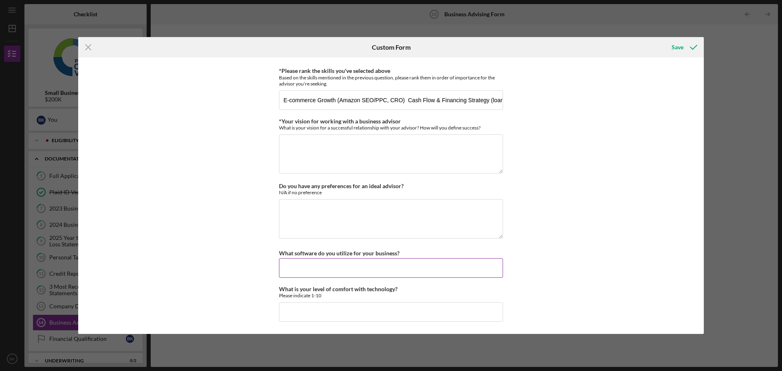
click at [339, 271] on input "What software do you utilize for your business?" at bounding box center [391, 268] width 224 height 20
type input "quickbooks, sellerboard"
click at [315, 306] on input "What is your level of comfort with technology?" at bounding box center [391, 312] width 224 height 20
click at [561, 264] on div "*Desired structure for your Business Advising needs Please select one option Pr…" at bounding box center [391, 195] width 626 height 277
click at [314, 313] on input "10" at bounding box center [391, 312] width 224 height 20
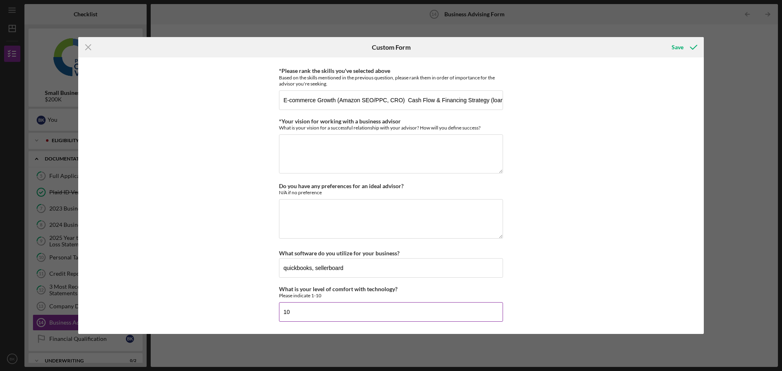
drag, startPoint x: 386, startPoint y: 327, endPoint x: 355, endPoint y: 310, distance: 35.0
click at [355, 310] on input "10" at bounding box center [391, 312] width 224 height 20
type input "10"
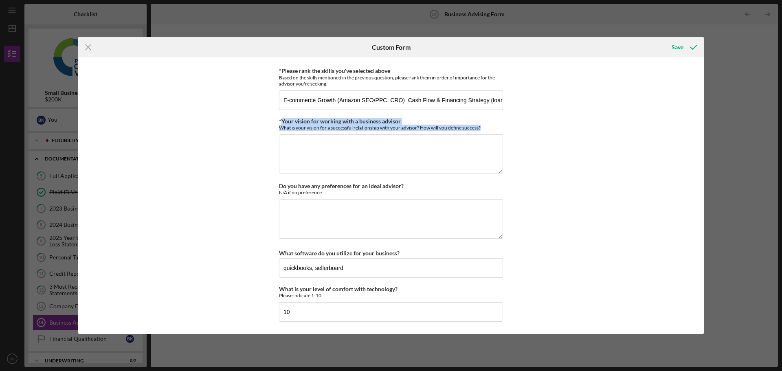
drag, startPoint x: 280, startPoint y: 121, endPoint x: 517, endPoint y: 135, distance: 237.1
click at [517, 135] on div "*Desired structure for your Business Advising needs Please select one option Pr…" at bounding box center [391, 195] width 626 height 277
click at [511, 106] on div at bounding box center [511, 106] width 0 height 0
click at [314, 123] on label "*Your vision for working with a business advisor" at bounding box center [340, 121] width 122 height 7
click at [314, 134] on textarea "*Your vision for working with a business advisor" at bounding box center [391, 153] width 224 height 39
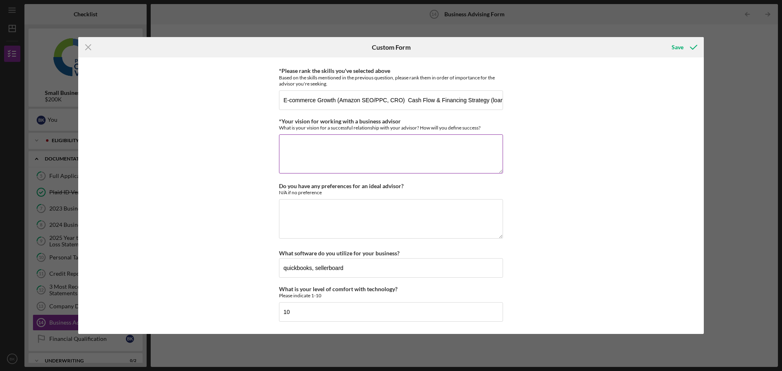
paste textarea "Cadence & deliverables Weekly check-ins, a living 90-day roadmap, and a shared …"
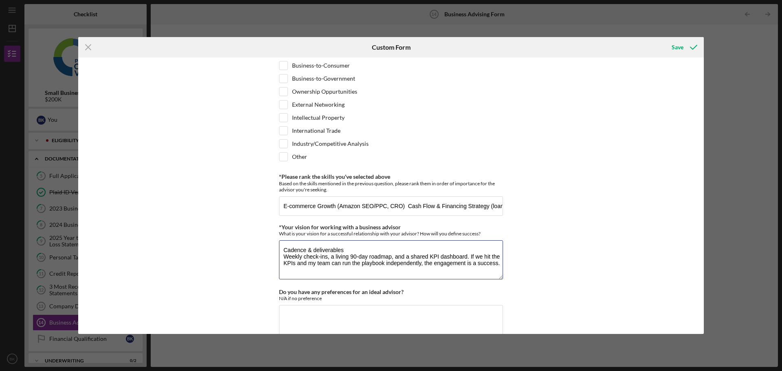
scroll to position [446, 0]
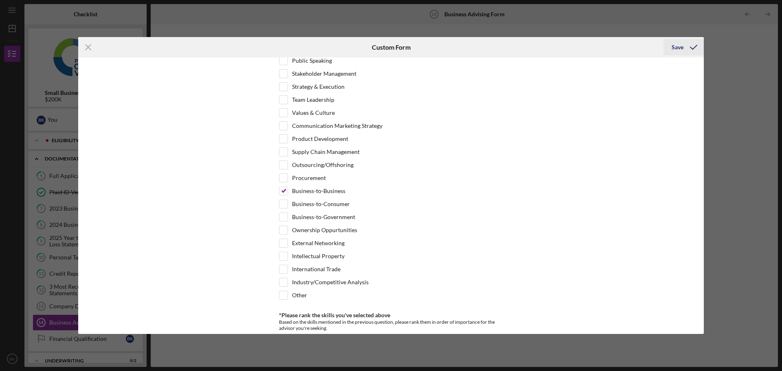
type textarea "Cadence & deliverables Weekly check-ins, a living 90-day roadmap, and a shared …"
click at [688, 43] on icon "submit" at bounding box center [694, 47] width 20 height 20
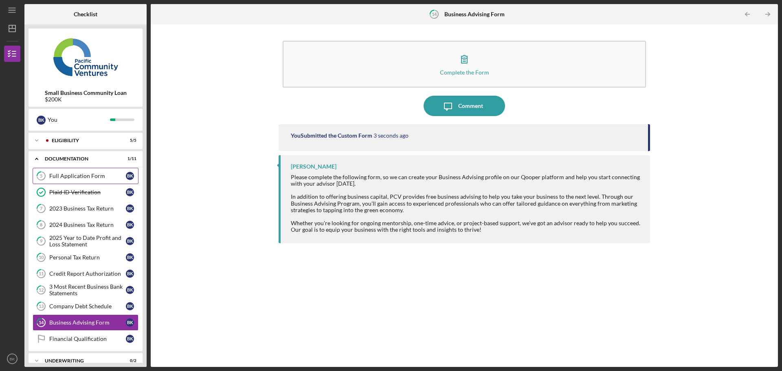
click at [82, 176] on div "Full Application Form" at bounding box center [87, 176] width 77 height 7
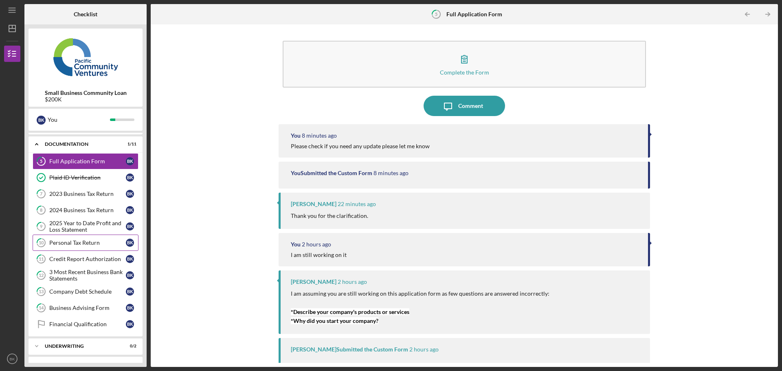
scroll to position [29, 0]
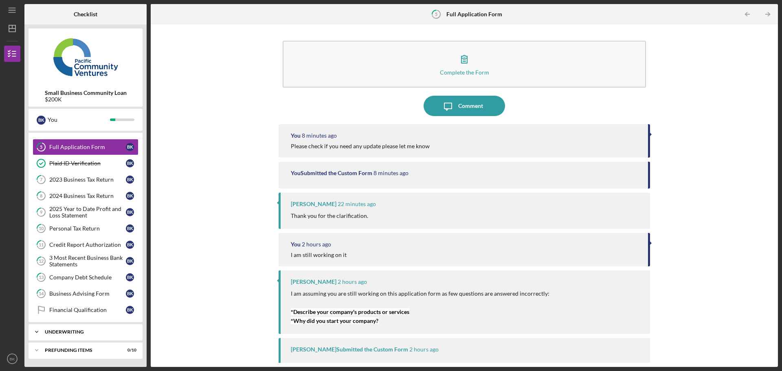
click at [95, 340] on div "Icon/Expander Underwriting 0 / 2" at bounding box center [86, 332] width 114 height 16
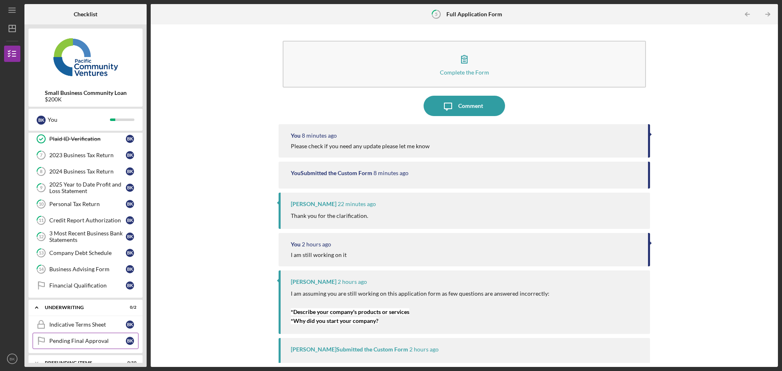
scroll to position [66, 0]
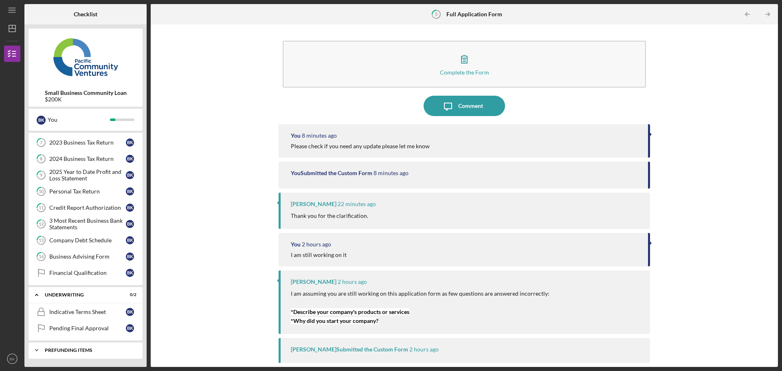
click at [79, 349] on div "Prefunding Items" at bounding box center [89, 350] width 88 height 5
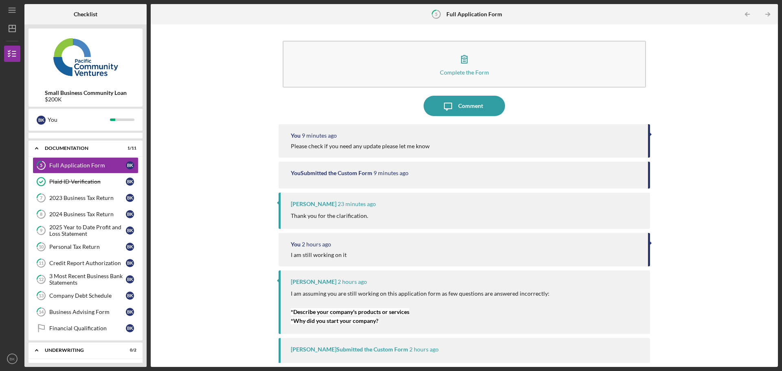
scroll to position [0, 0]
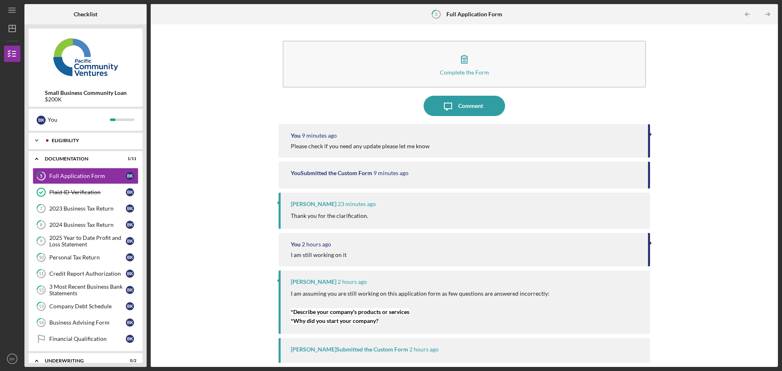
click at [71, 141] on div "Eligibility" at bounding box center [92, 140] width 81 height 5
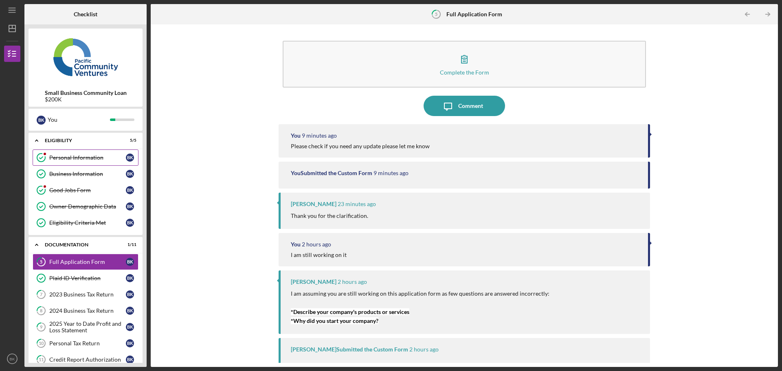
click at [90, 160] on div "Personal Information" at bounding box center [87, 157] width 77 height 7
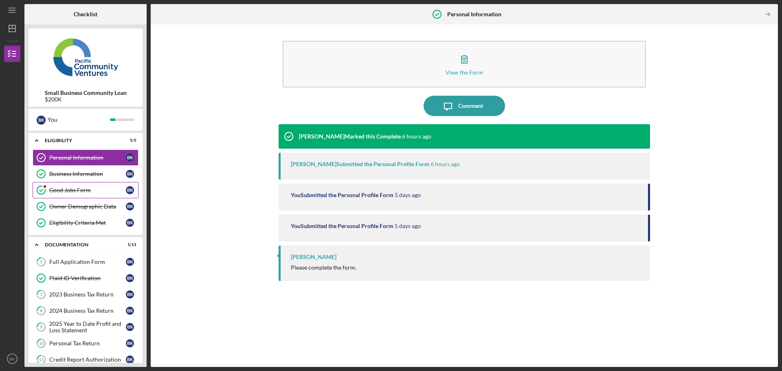
click at [79, 186] on link "Good Jobs Form Good Jobs Form B K" at bounding box center [86, 190] width 106 height 16
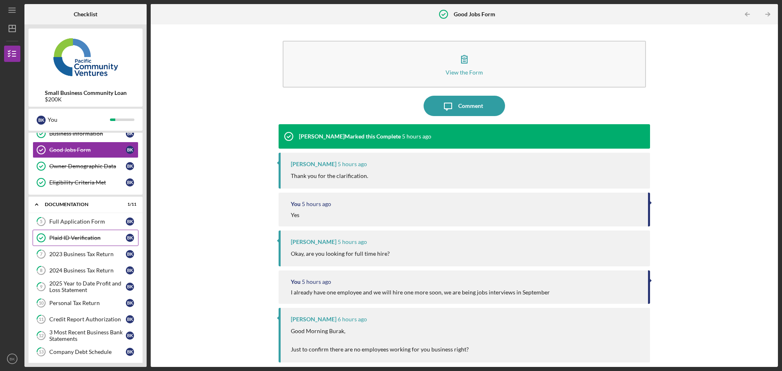
scroll to position [34, 0]
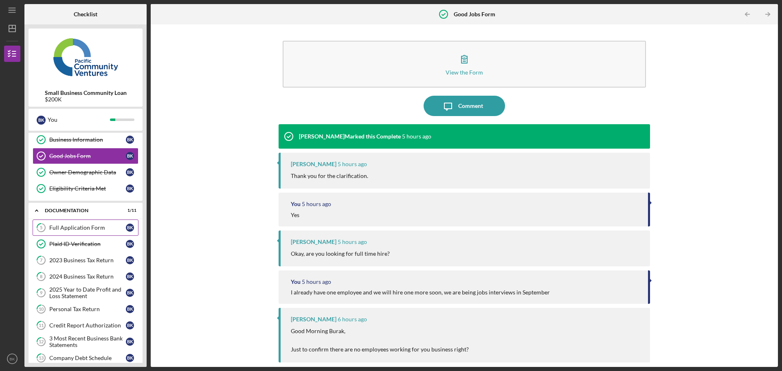
click at [75, 234] on link "5 Full Application Form B K" at bounding box center [86, 228] width 106 height 16
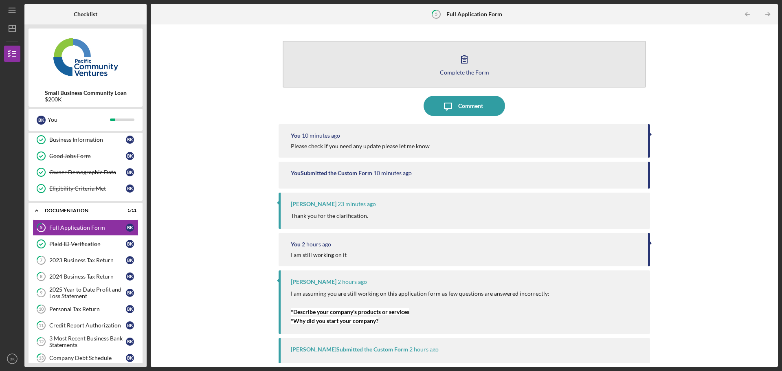
click at [433, 79] on button "Complete the Form Form" at bounding box center [464, 64] width 363 height 47
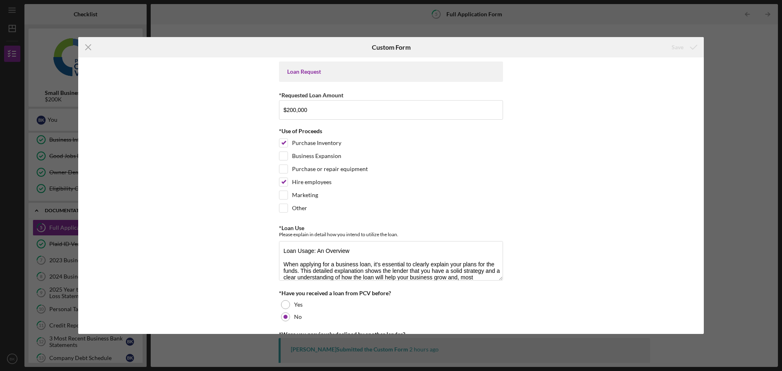
click at [34, 228] on div "Icon/Menu Close Custom Form Save Loan Request *Requested Loan Amount $200,000 *…" at bounding box center [391, 185] width 782 height 371
click at [722, 49] on div "Icon/Menu Close Custom Form Save Loan Request *Requested Loan Amount $200,000 *…" at bounding box center [391, 185] width 782 height 371
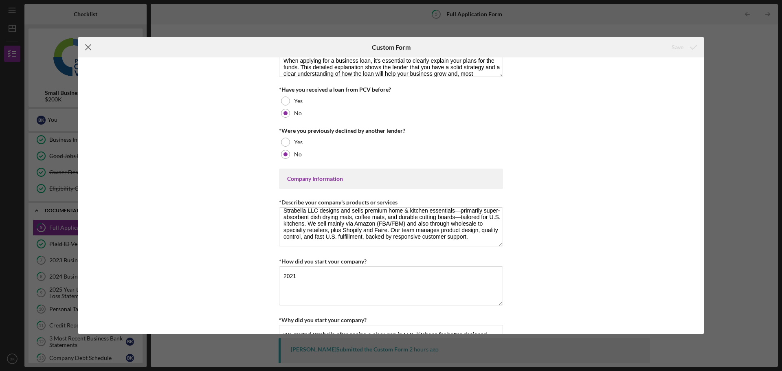
scroll to position [13, 0]
click at [90, 53] on icon "Icon/Menu Close" at bounding box center [88, 47] width 20 height 20
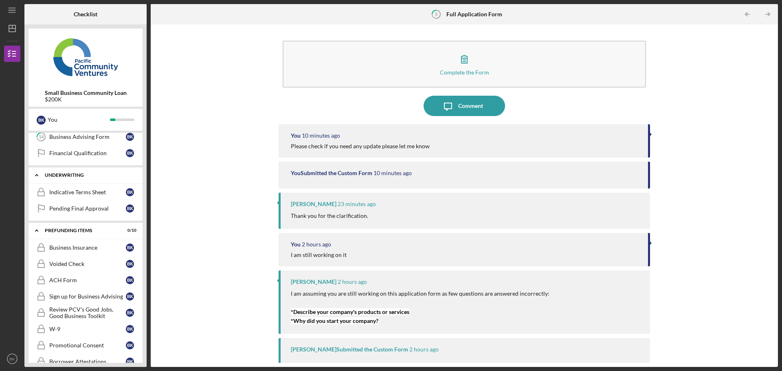
scroll to position [197, 0]
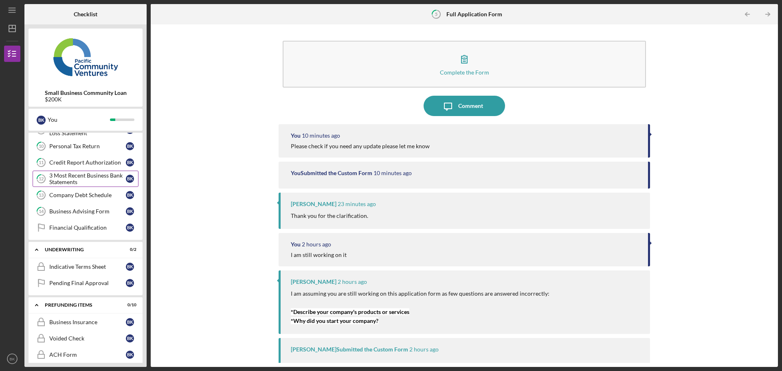
click at [87, 183] on div "3 Most Recent Business Bank Statements" at bounding box center [87, 178] width 77 height 13
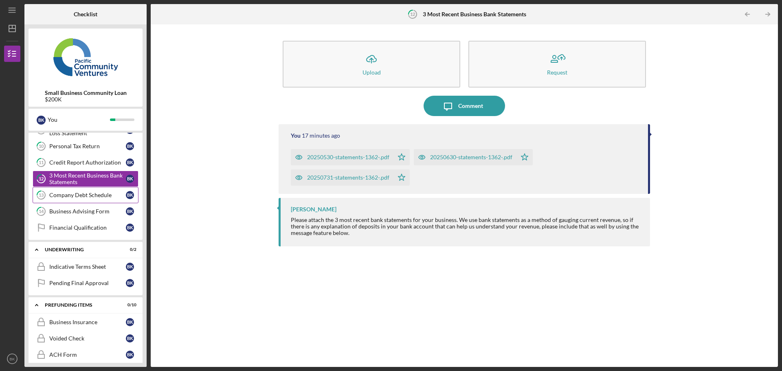
click at [84, 196] on div "Company Debt Schedule" at bounding box center [87, 195] width 77 height 7
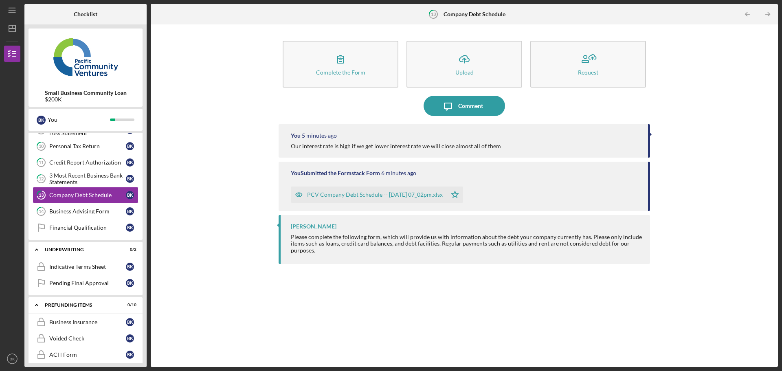
click at [534, 143] on div "Our interest rate is high if we get lower interest rate we will close almost al…" at bounding box center [465, 146] width 349 height 7
click at [667, 137] on div "Complete the Form Form Icon/Upload Upload Request Icon/Message Comment You 5 mi…" at bounding box center [464, 196] width 619 height 334
drag, startPoint x: 637, startPoint y: 134, endPoint x: 454, endPoint y: 137, distance: 182.9
click at [634, 134] on div "You 5 minutes ago" at bounding box center [465, 135] width 349 height 7
click at [301, 136] on div "You 5 minutes ago" at bounding box center [465, 135] width 349 height 7
